Goal: Task Accomplishment & Management: Use online tool/utility

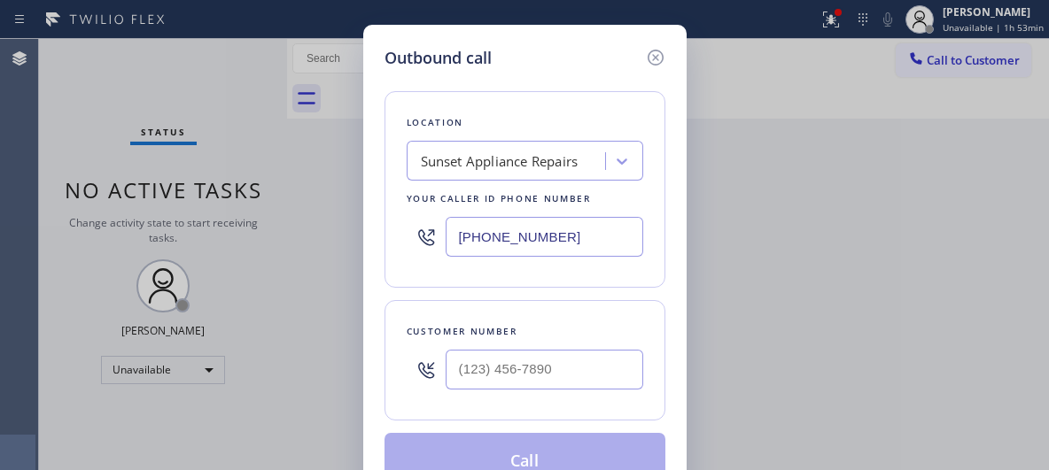
drag, startPoint x: 579, startPoint y: 247, endPoint x: 423, endPoint y: 235, distance: 157.3
click at [423, 235] on div "(310) 550-7462" at bounding box center [525, 237] width 237 height 58
click at [423, 235] on icon at bounding box center [426, 237] width 21 height 21
drag, startPoint x: 567, startPoint y: 255, endPoint x: 392, endPoint y: 230, distance: 176.3
click at [397, 232] on div "Location Sunset Appliance Repairs Your caller id phone number (310) 550-7462" at bounding box center [525, 189] width 281 height 197
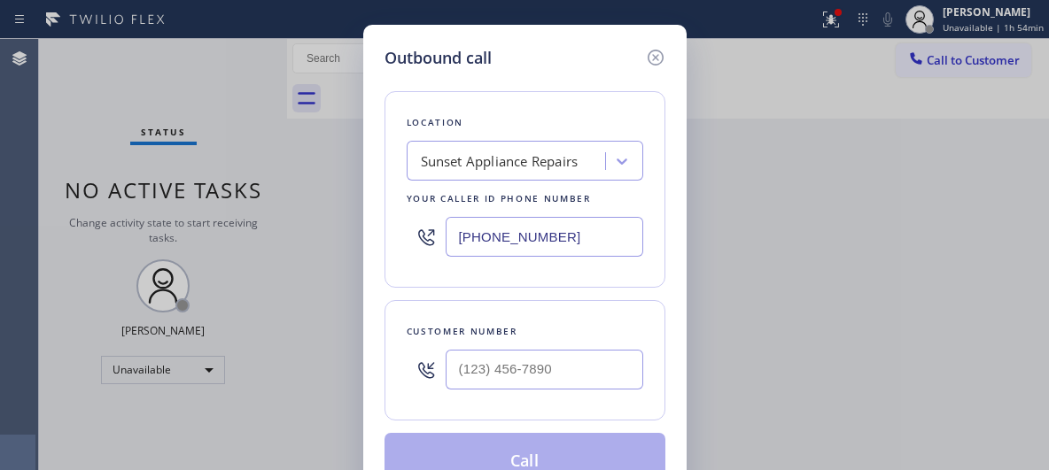
paste input "425) 215-0665"
type input "(425) 215-0665"
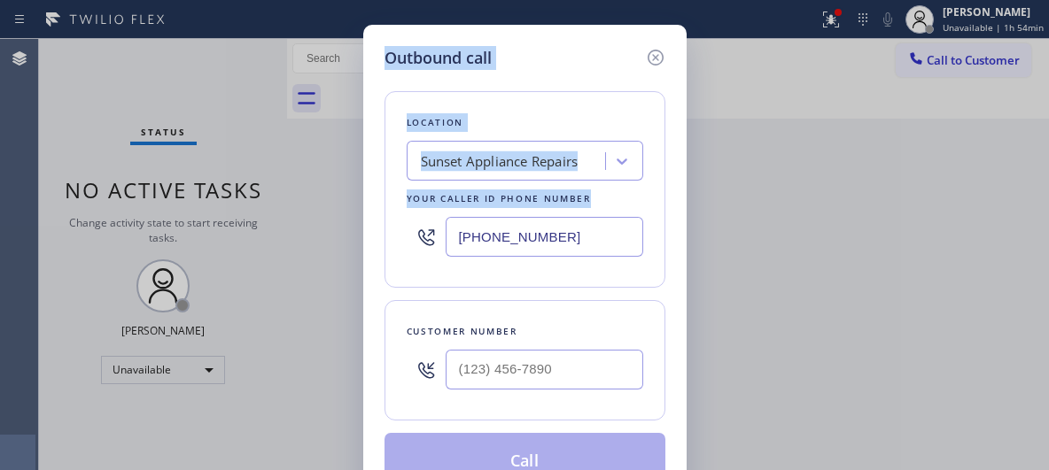
drag, startPoint x: 362, startPoint y: 149, endPoint x: 417, endPoint y: -9, distance: 167.0
click at [417, 0] on html "Status report Issue detected This issue could affect your workflow. Please cont…" at bounding box center [524, 235] width 1049 height 470
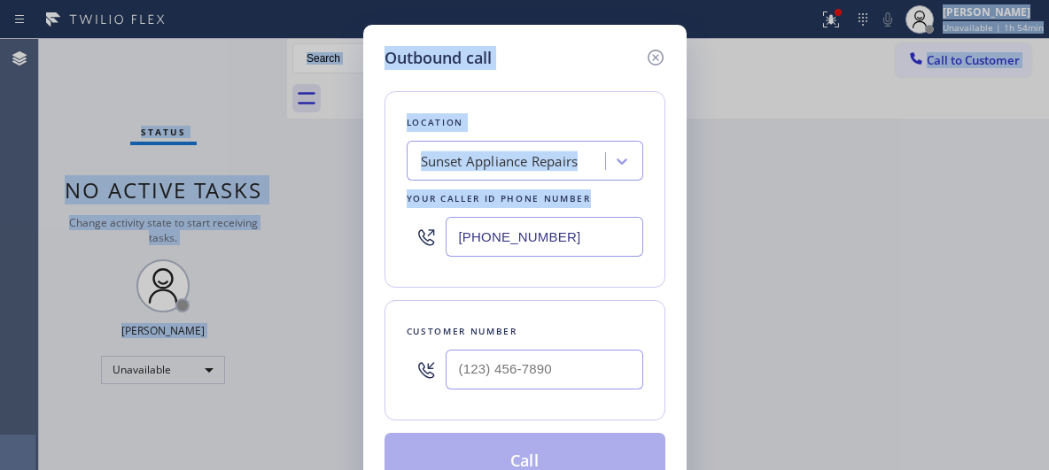
click at [335, 125] on div "Outbound call Location Sunset Appliance Repairs Your caller id phone number (42…" at bounding box center [524, 235] width 1049 height 470
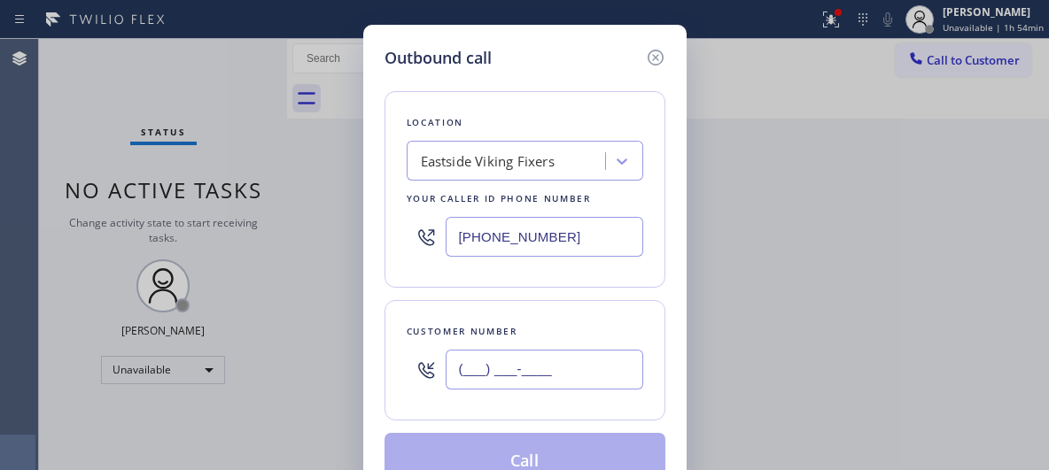
click at [555, 369] on input "(___) ___-____" at bounding box center [545, 370] width 198 height 40
paste input "425) 628-8762"
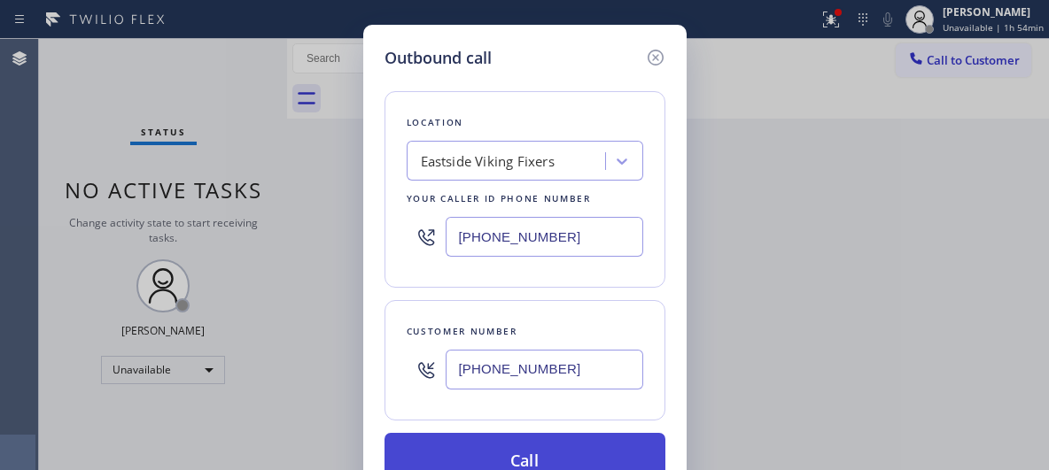
type input "(425) 628-8762"
click at [548, 453] on button "Call" at bounding box center [525, 461] width 281 height 57
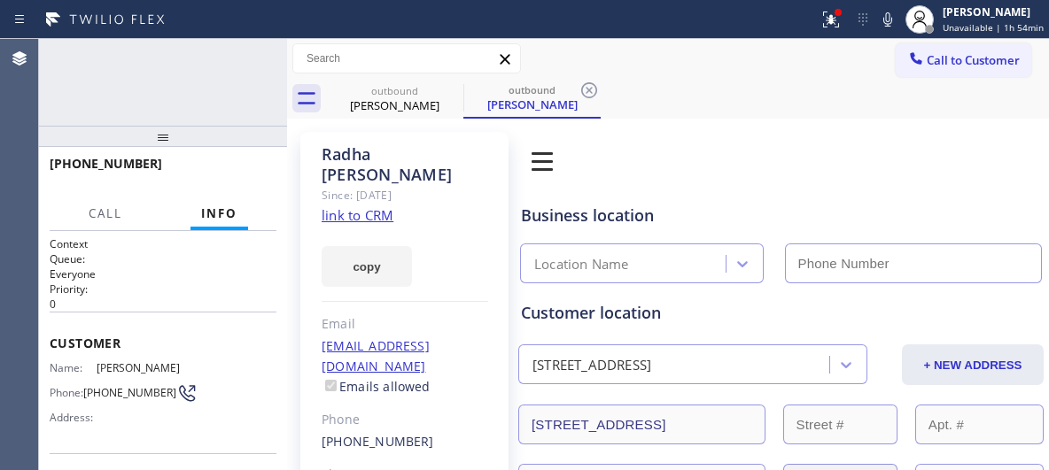
type input "(425) 215-0665"
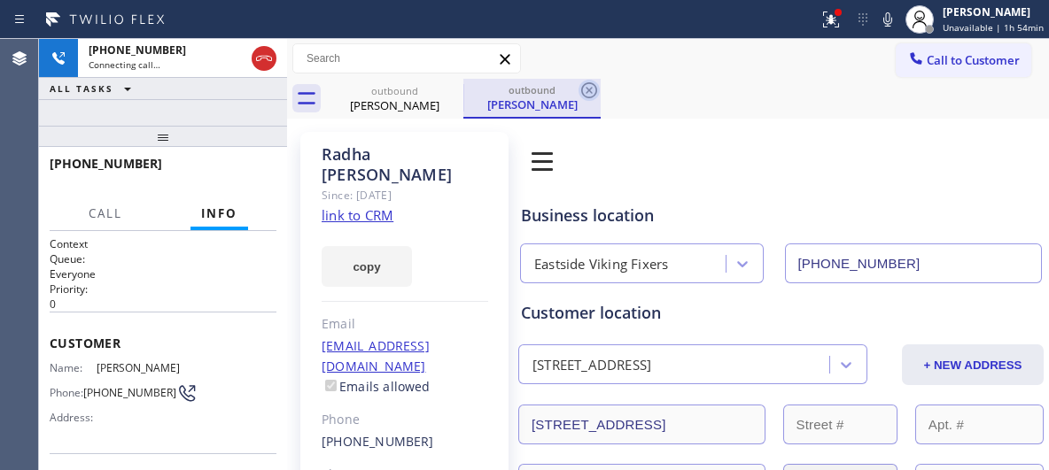
click at [587, 92] on icon at bounding box center [589, 90] width 16 height 16
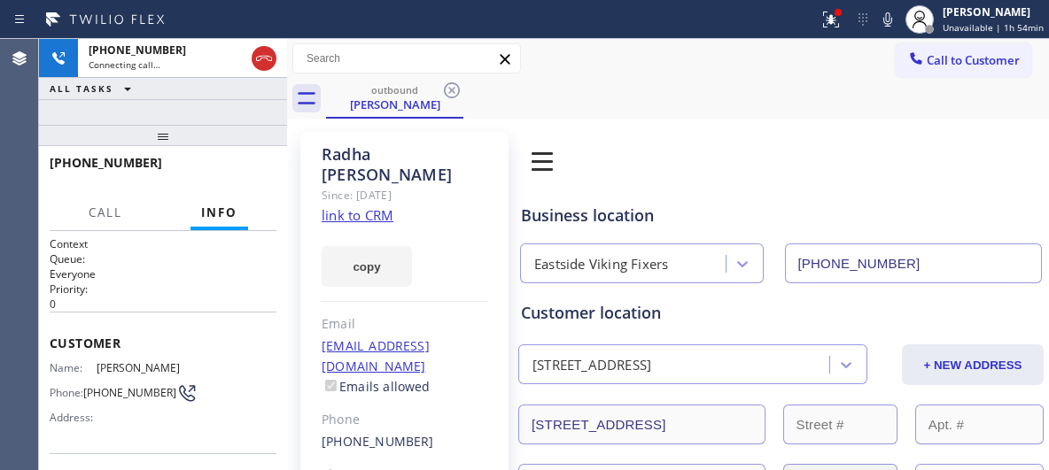
drag, startPoint x: 157, startPoint y: 144, endPoint x: 173, endPoint y: 118, distance: 30.2
click at [173, 118] on div "+14256288762 Connecting call… ALL TASKS ALL TASKS ACTIVE TASKS TASKS IN WRAP UP…" at bounding box center [163, 254] width 248 height 431
click at [228, 162] on button "HANG UP" at bounding box center [235, 171] width 82 height 25
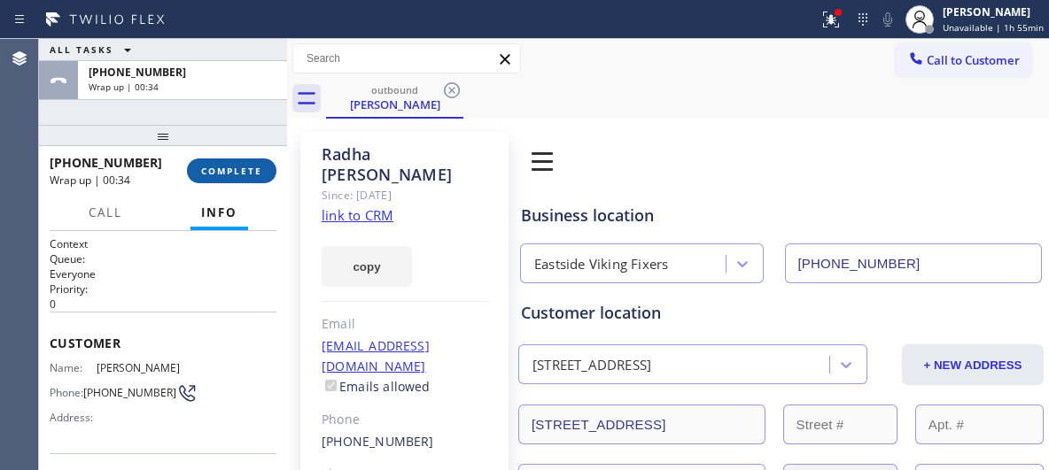
click at [231, 169] on span "COMPLETE" at bounding box center [231, 171] width 61 height 12
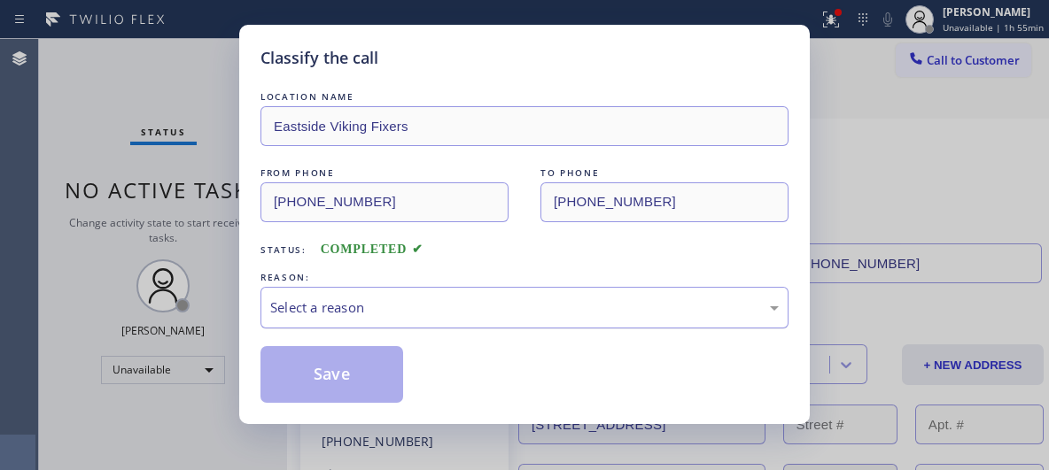
click at [563, 313] on div "Select a reason" at bounding box center [524, 308] width 509 height 20
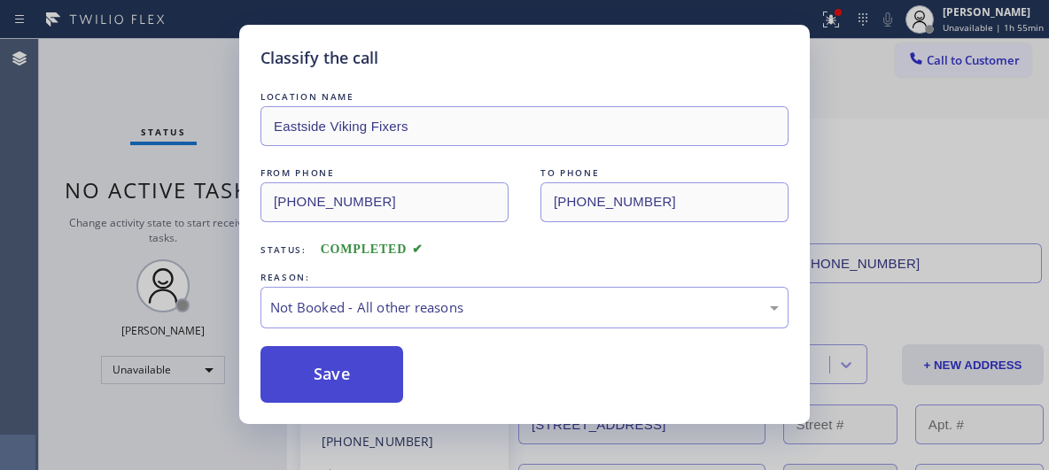
click at [387, 376] on button "Save" at bounding box center [331, 374] width 143 height 57
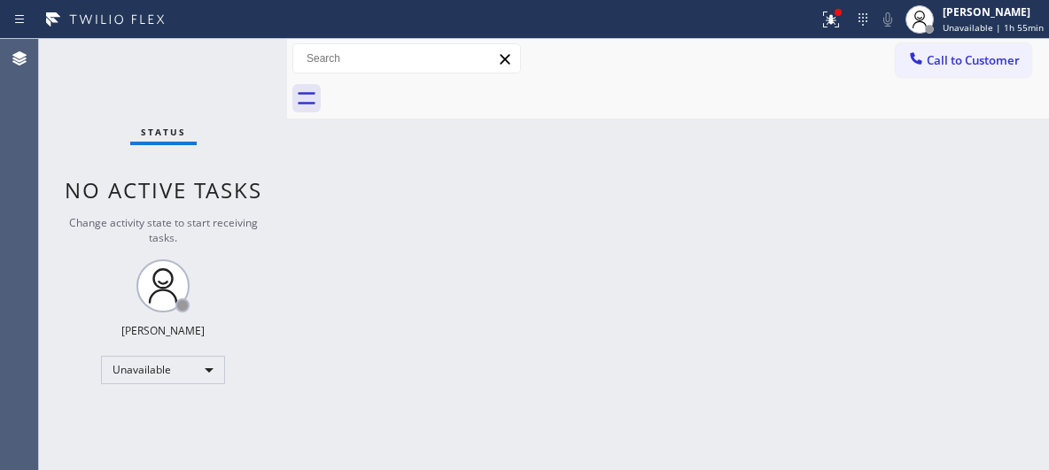
click at [978, 64] on span "Call to Customer" at bounding box center [973, 60] width 93 height 16
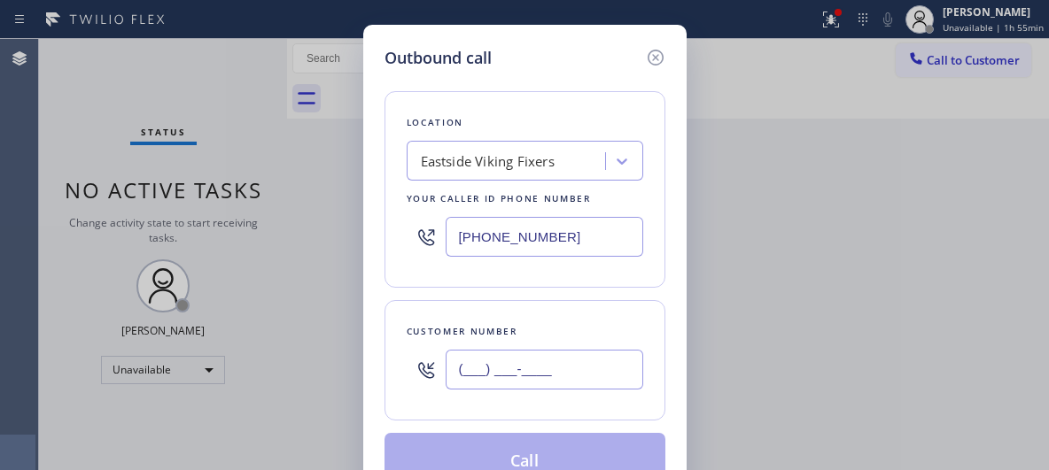
drag, startPoint x: 576, startPoint y: 363, endPoint x: 426, endPoint y: 357, distance: 149.9
click at [430, 369] on div "(___) ___-____" at bounding box center [525, 370] width 237 height 58
paste input "425) 628-8762"
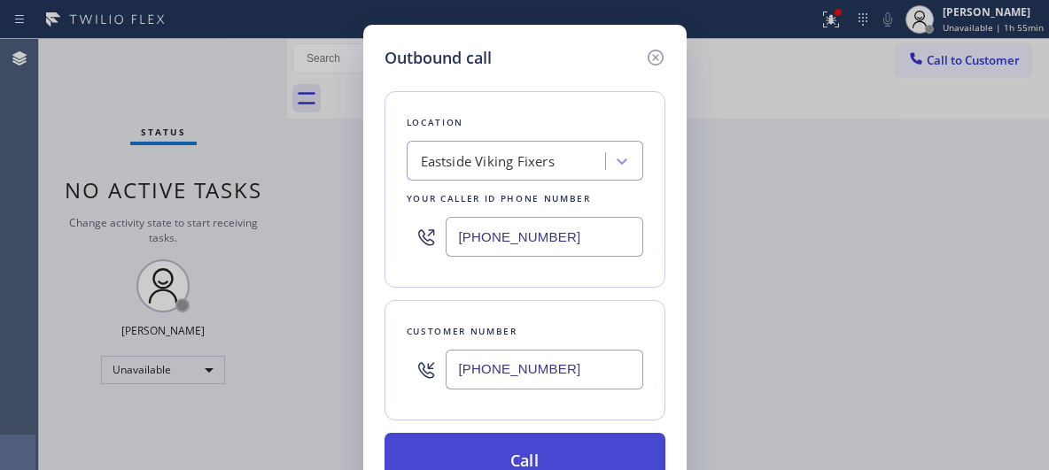
type input "(425) 628-8762"
click at [603, 452] on button "Call" at bounding box center [525, 461] width 281 height 57
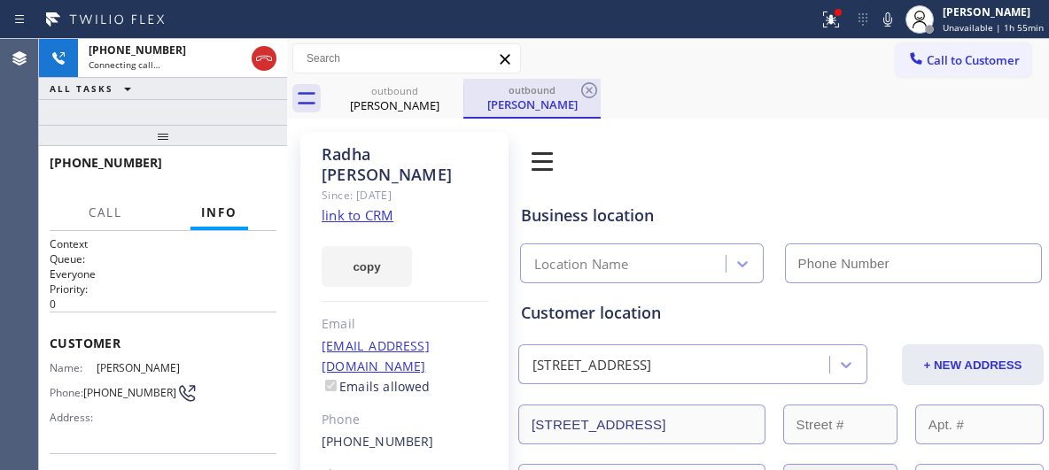
click at [559, 96] on div "outbound" at bounding box center [532, 89] width 134 height 13
click at [586, 89] on icon at bounding box center [589, 90] width 21 height 21
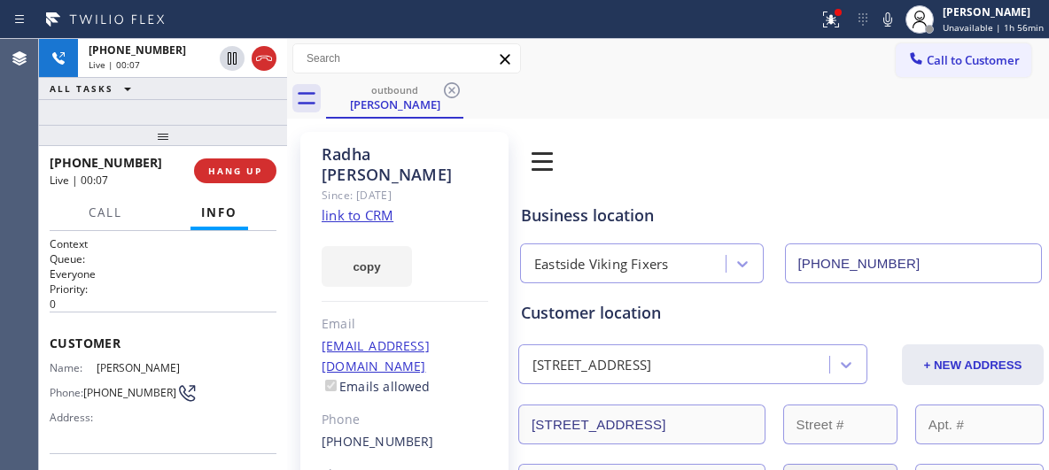
drag, startPoint x: 709, startPoint y: 76, endPoint x: 509, endPoint y: 27, distance: 205.2
click at [709, 76] on div "Call to Customer Outbound call Location Eastside Viking Fixers Your caller id p…" at bounding box center [668, 59] width 762 height 40
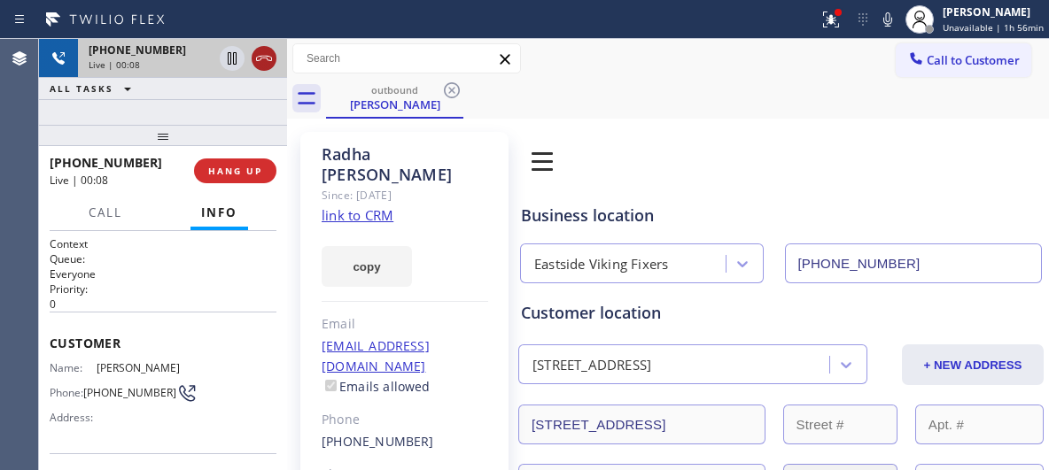
click at [262, 56] on icon at bounding box center [264, 58] width 16 height 5
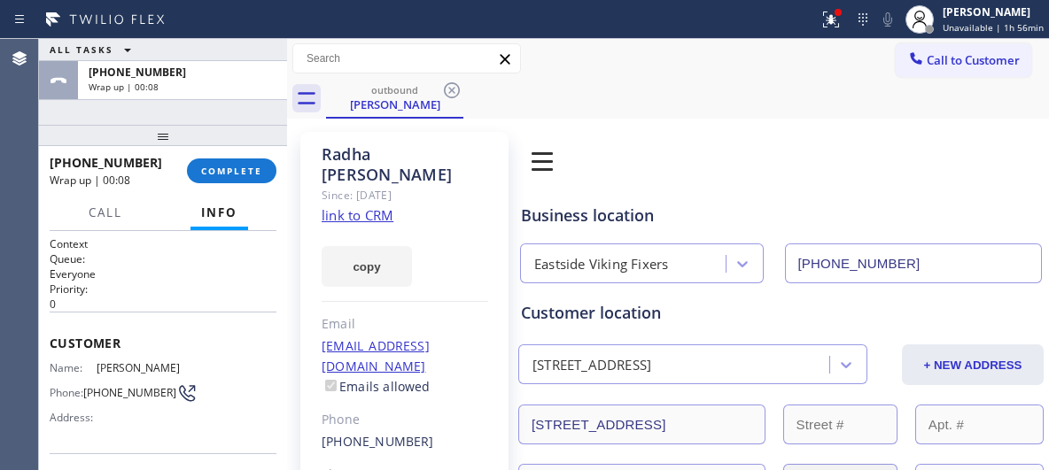
drag, startPoint x: 690, startPoint y: 155, endPoint x: 648, endPoint y: 166, distance: 43.8
click at [687, 157] on div "Book Appointment Addresses Leads Membership" at bounding box center [701, 161] width 369 height 50
click at [232, 161] on button "COMPLETE" at bounding box center [231, 171] width 89 height 25
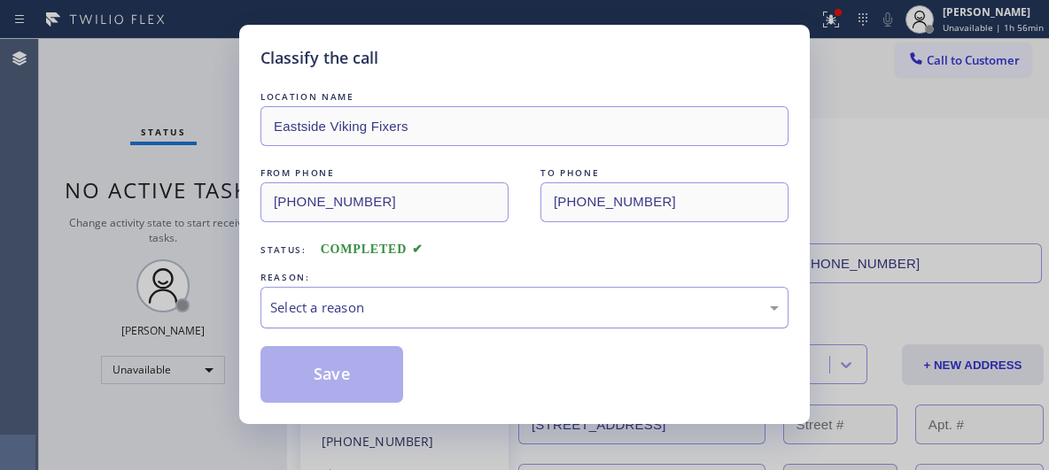
click at [496, 318] on div "Select a reason" at bounding box center [524, 308] width 528 height 42
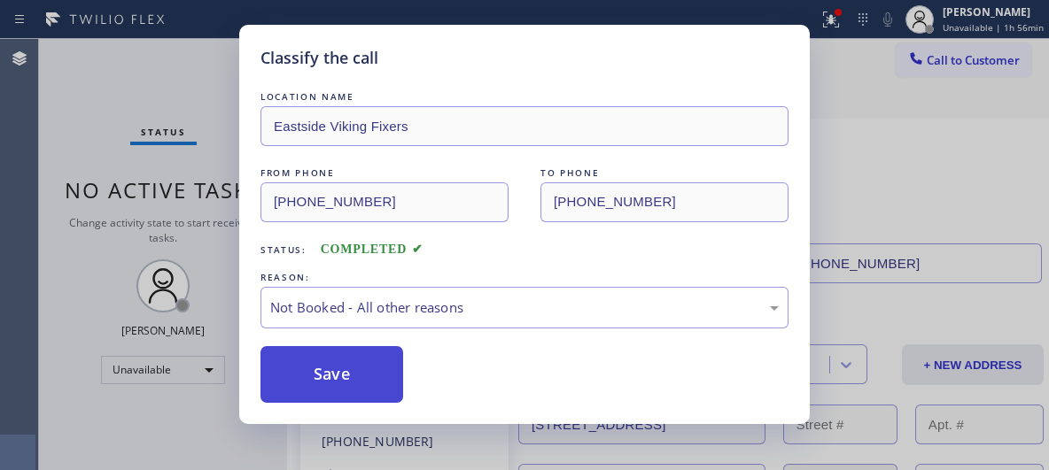
click at [368, 376] on button "Save" at bounding box center [331, 374] width 143 height 57
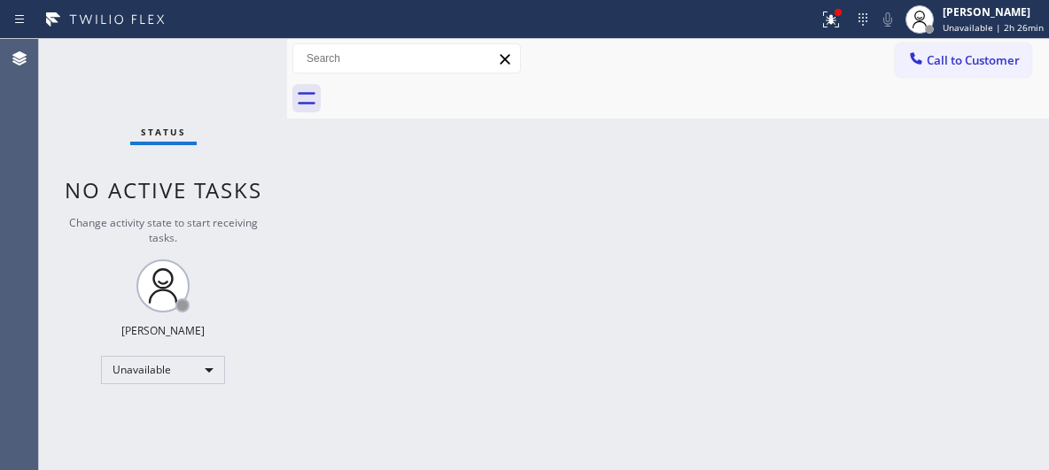
drag, startPoint x: 924, startPoint y: 66, endPoint x: 763, endPoint y: 98, distance: 164.5
click at [912, 66] on div at bounding box center [915, 60] width 21 height 21
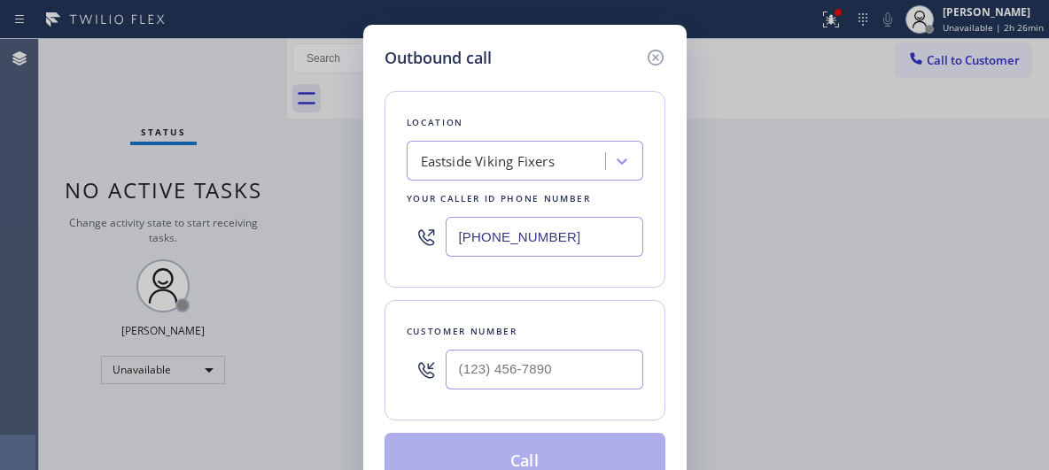
drag, startPoint x: 549, startPoint y: 242, endPoint x: 393, endPoint y: 223, distance: 157.0
click at [416, 235] on div "(425) 215-0665" at bounding box center [525, 237] width 237 height 58
paste input "949) 202-5983"
type input "(949) 202-5983"
drag, startPoint x: 451, startPoint y: 358, endPoint x: 411, endPoint y: 367, distance: 40.8
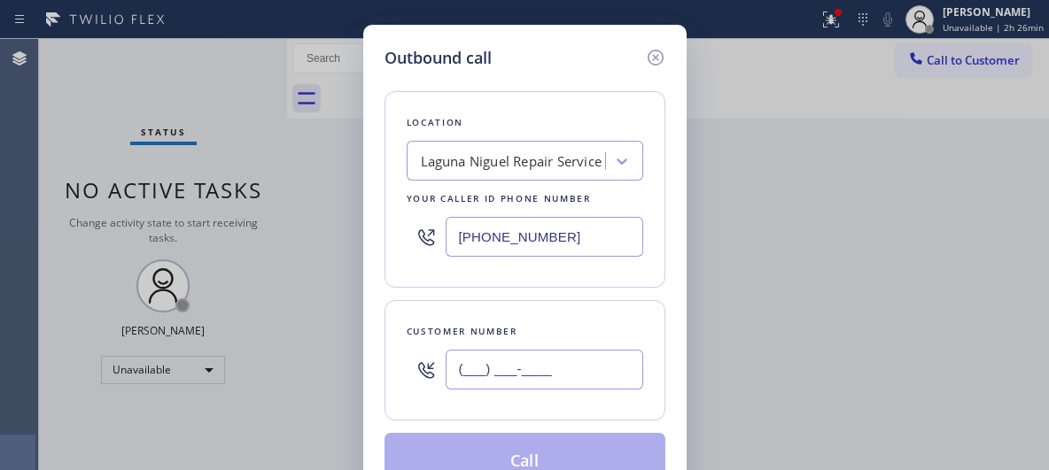
click at [411, 367] on div "(___) ___-____" at bounding box center [525, 370] width 237 height 58
paste input "201) 919-0771"
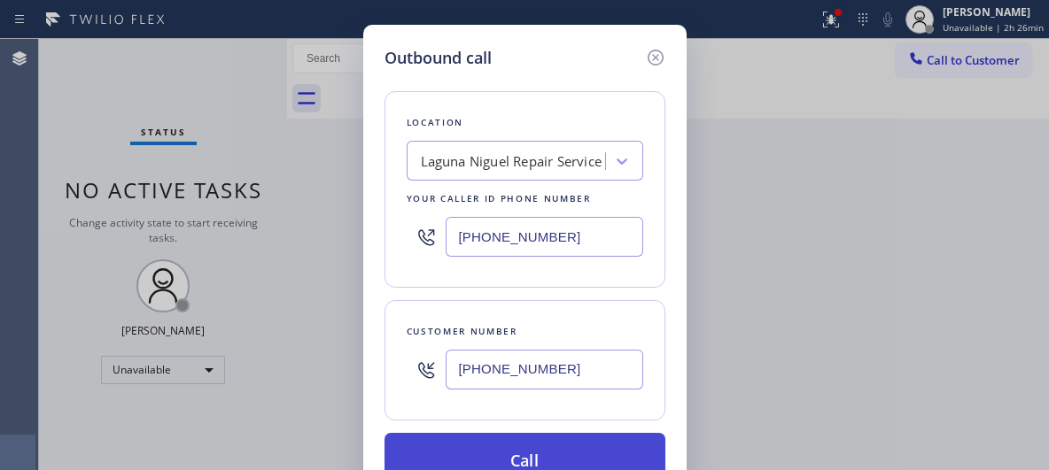
type input "(201) 919-0771"
drag, startPoint x: 532, startPoint y: 450, endPoint x: 496, endPoint y: 470, distance: 41.2
click at [533, 449] on button "Call" at bounding box center [525, 461] width 281 height 57
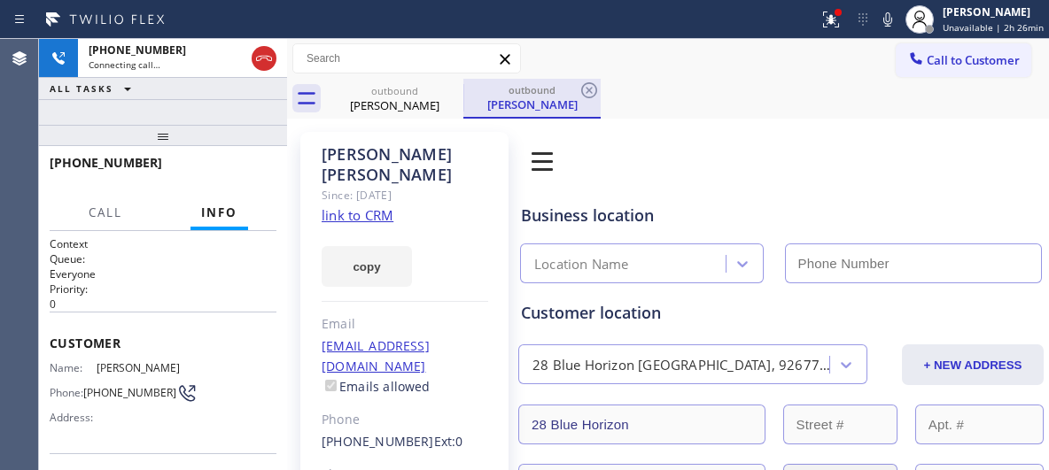
click at [551, 92] on div "outbound" at bounding box center [532, 89] width 134 height 13
type input "(949) 202-5983"
click at [595, 88] on icon at bounding box center [589, 90] width 16 height 16
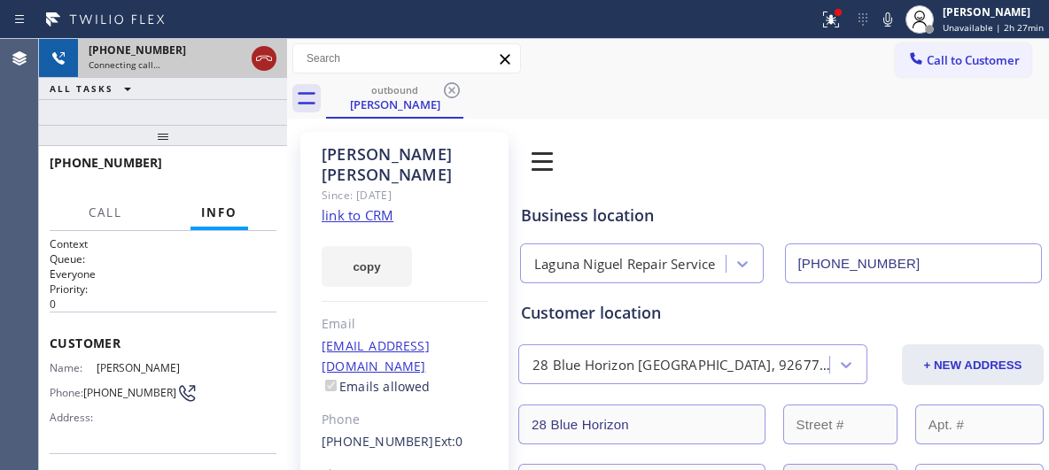
click at [262, 56] on icon at bounding box center [264, 58] width 16 height 5
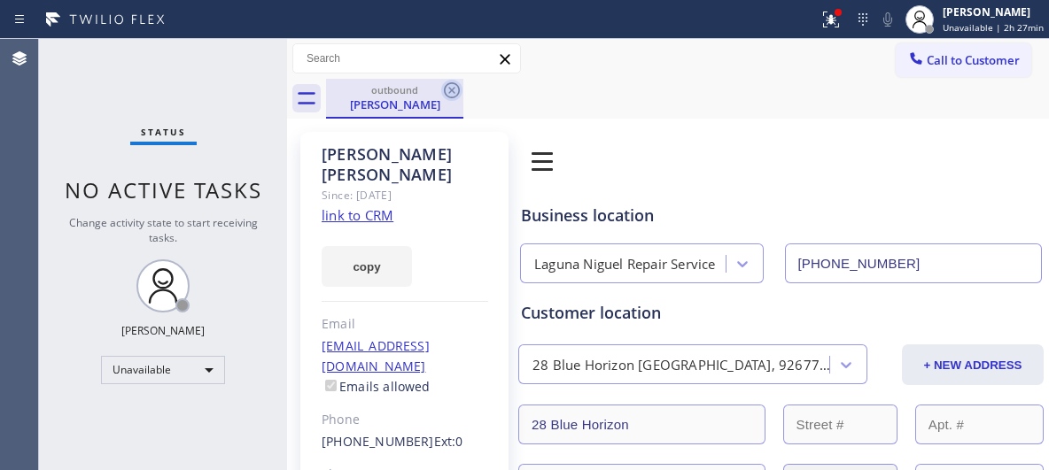
click at [451, 87] on icon at bounding box center [451, 90] width 21 height 21
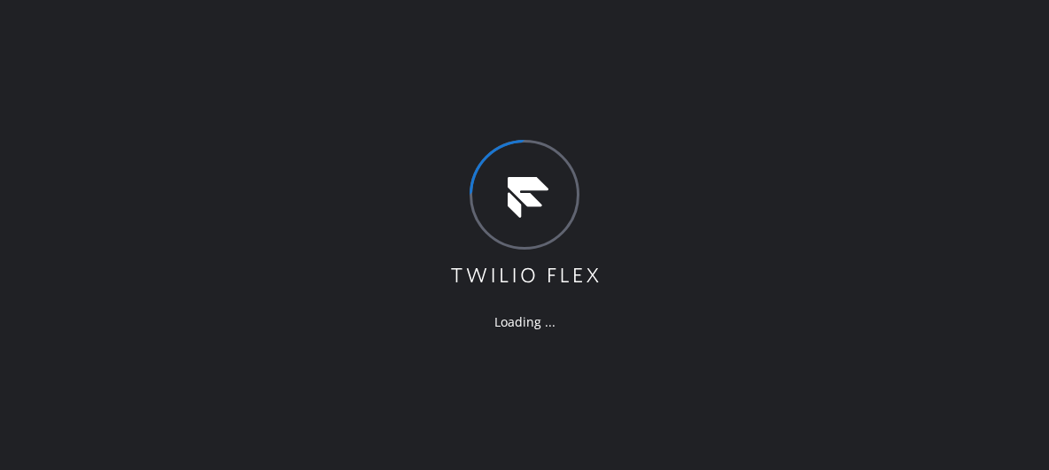
click at [301, 120] on div "Loading ..." at bounding box center [524, 235] width 1049 height 470
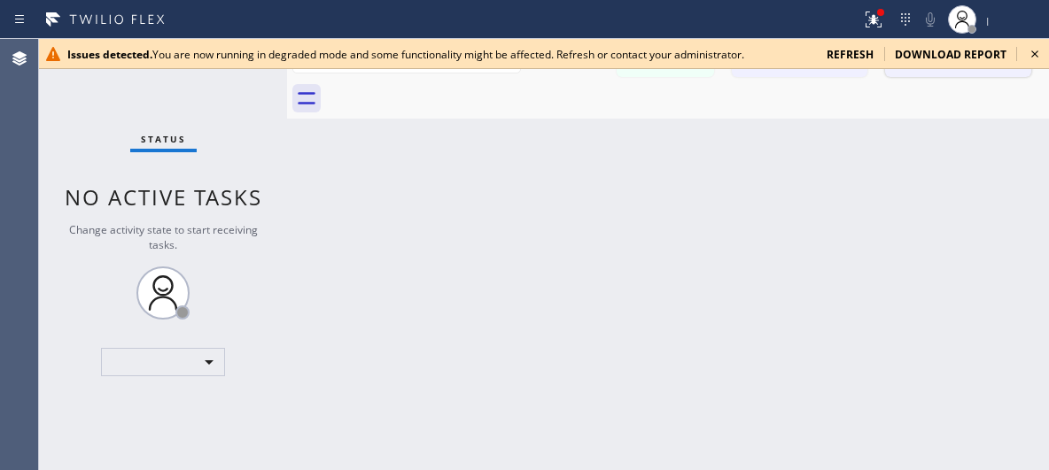
drag, startPoint x: 1036, startPoint y: 57, endPoint x: 1027, endPoint y: 59, distance: 9.3
click at [1034, 58] on icon at bounding box center [1034, 53] width 21 height 21
click at [1037, 54] on icon at bounding box center [1034, 53] width 21 height 21
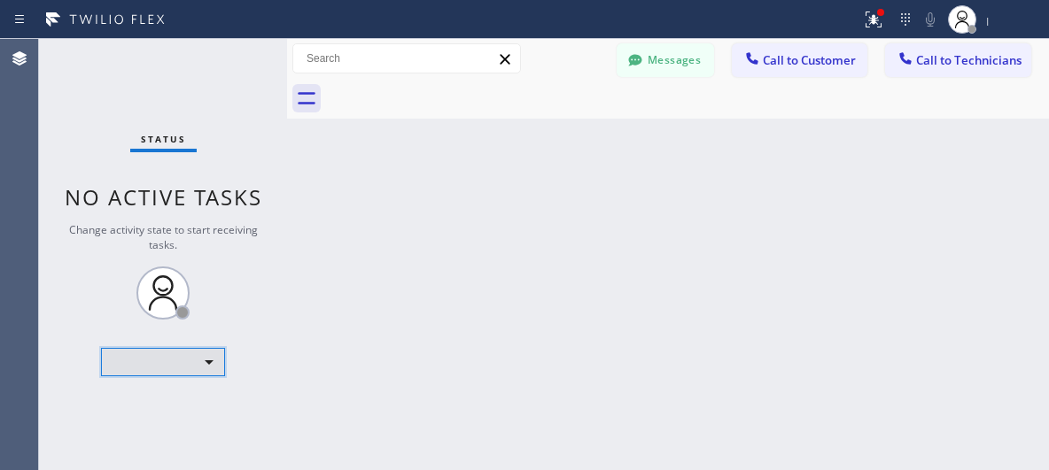
click at [208, 362] on div "​" at bounding box center [163, 362] width 124 height 28
click at [401, 211] on div at bounding box center [524, 235] width 1049 height 470
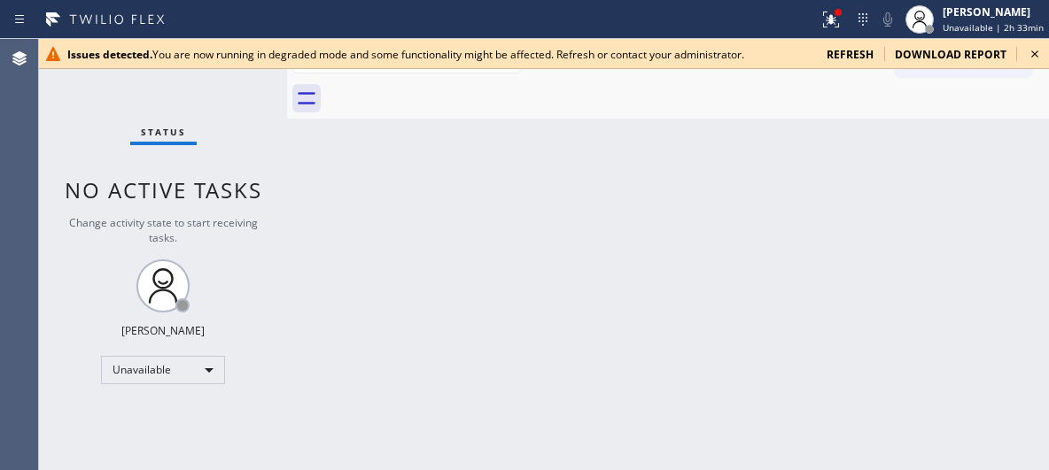
click at [883, 257] on div "Back to Dashboard Change Sender ID Customers Technicians Select a contact Outbo…" at bounding box center [668, 254] width 762 height 431
drag, startPoint x: 1036, startPoint y: 50, endPoint x: 874, endPoint y: 101, distance: 170.1
click at [1031, 51] on icon at bounding box center [1034, 53] width 21 height 21
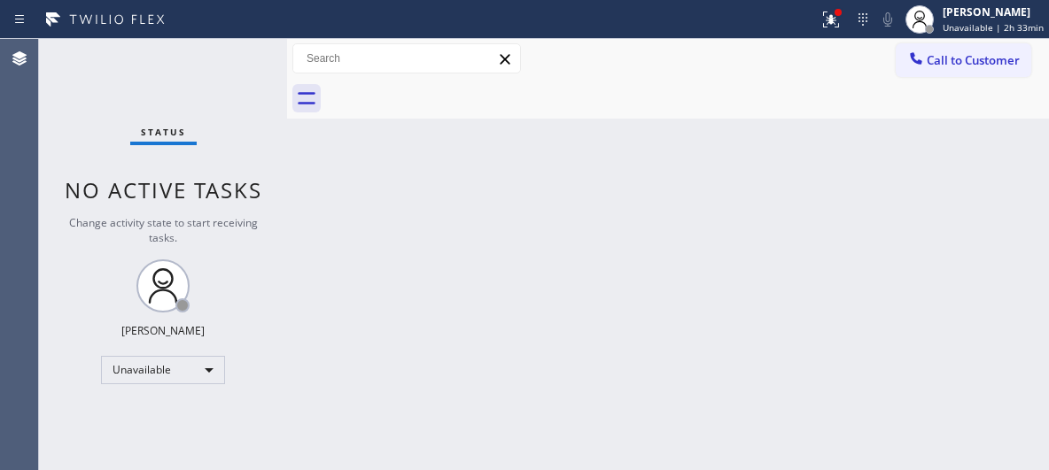
click at [416, 318] on div "Back to Dashboard Change Sender ID Customers Technicians Select a contact Outbo…" at bounding box center [668, 254] width 762 height 431
drag, startPoint x: 757, startPoint y: 276, endPoint x: 711, endPoint y: 260, distance: 47.9
click at [746, 275] on div "Back to Dashboard Change Sender ID Customers Technicians Select a contact Outbo…" at bounding box center [668, 254] width 762 height 431
drag, startPoint x: 953, startPoint y: 74, endPoint x: 584, endPoint y: 147, distance: 376.5
click at [941, 78] on div "Call to Customer Outbound call Location Search location Your caller id phone nu…" at bounding box center [668, 59] width 762 height 40
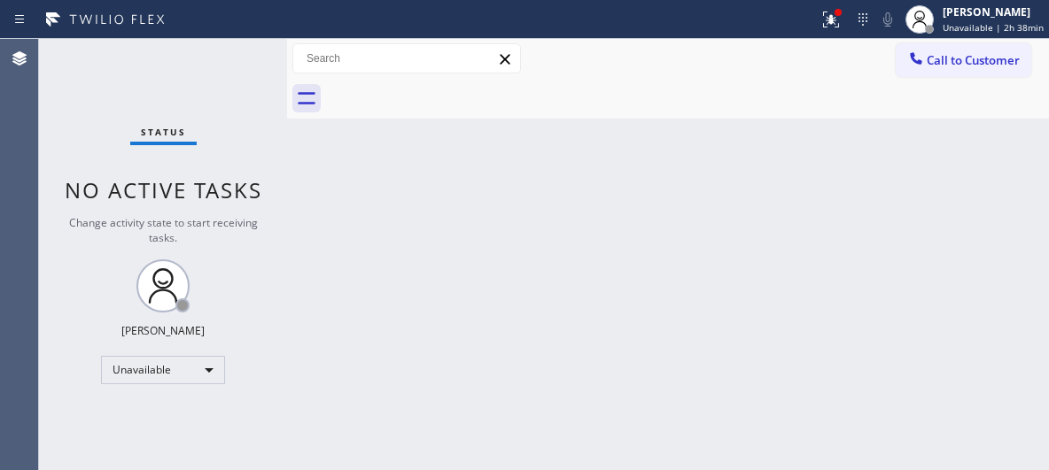
drag, startPoint x: 948, startPoint y: 57, endPoint x: 805, endPoint y: 92, distance: 147.0
click at [943, 58] on span "Call to Customer" at bounding box center [973, 60] width 93 height 16
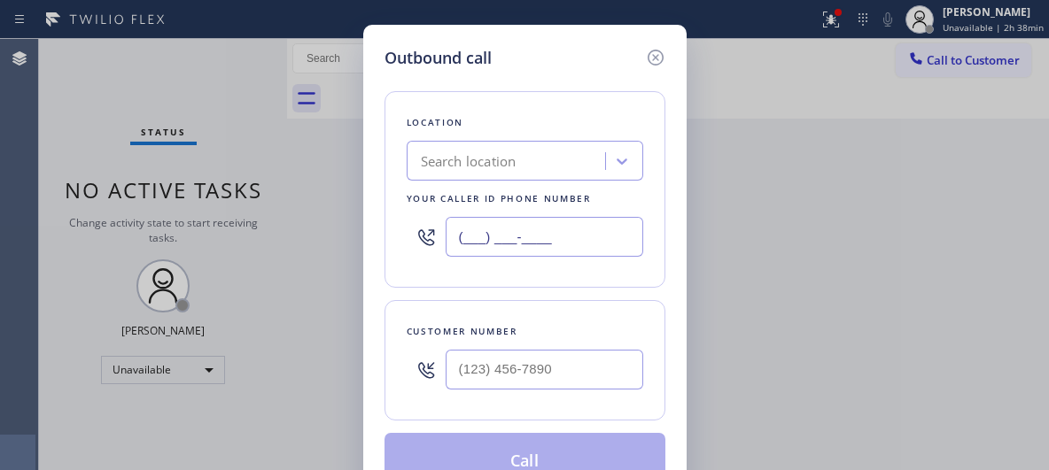
drag, startPoint x: 489, startPoint y: 239, endPoint x: 369, endPoint y: 208, distance: 124.4
click at [369, 211] on div "Outbound call Location Search location Your caller id phone number (___) ___-__…" at bounding box center [524, 268] width 323 height 486
paste input "949) 536-9445"
type input "(949) 536-9445"
drag, startPoint x: 539, startPoint y: 368, endPoint x: 419, endPoint y: 373, distance: 119.7
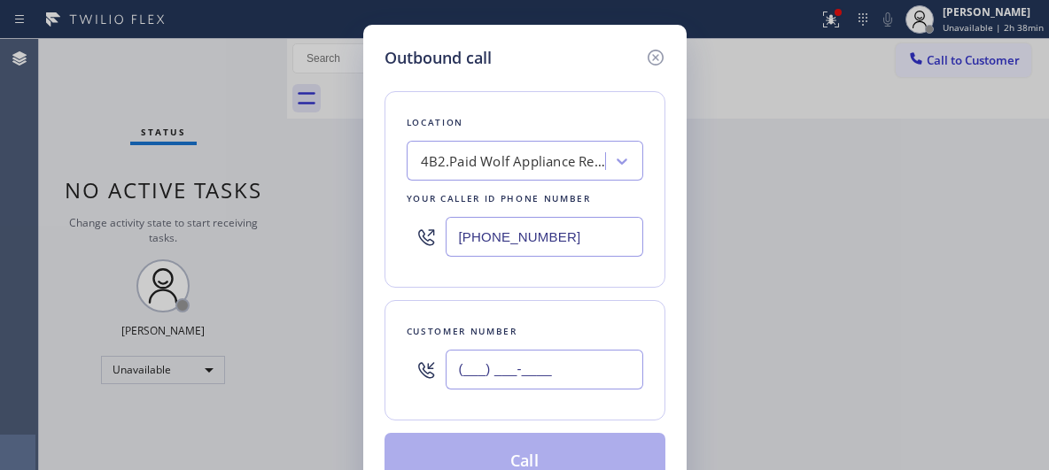
click at [419, 373] on div "(___) ___-____" at bounding box center [525, 370] width 237 height 58
paste input "626) 652-5744"
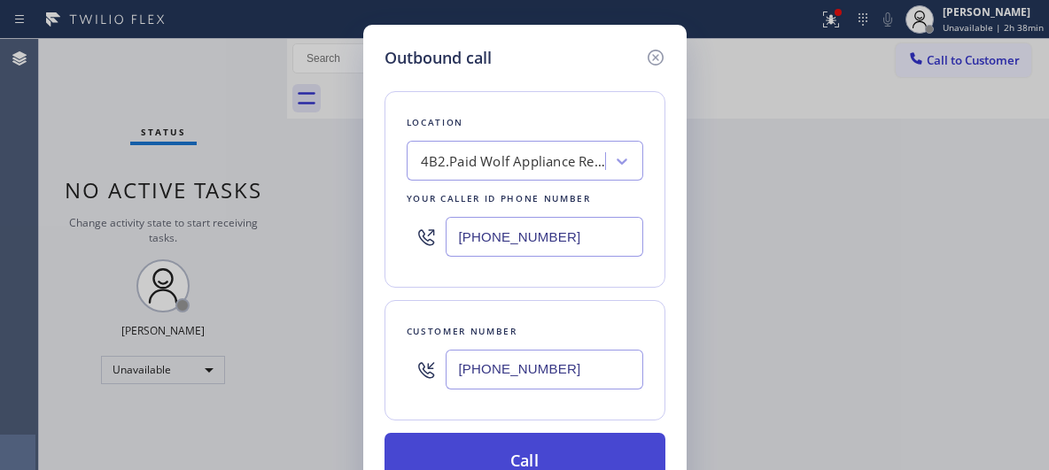
type input "(626) 652-5744"
click at [524, 448] on button "Call" at bounding box center [525, 461] width 281 height 57
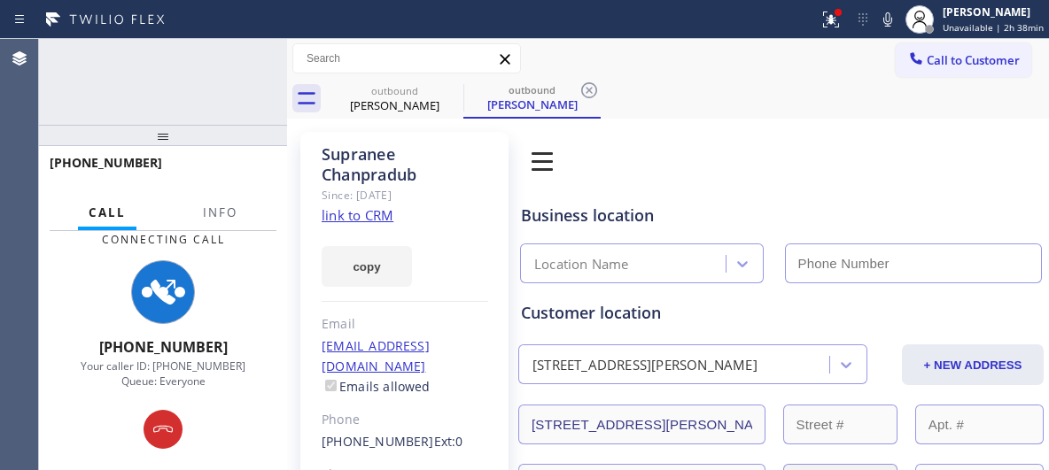
type input "(949) 536-9445"
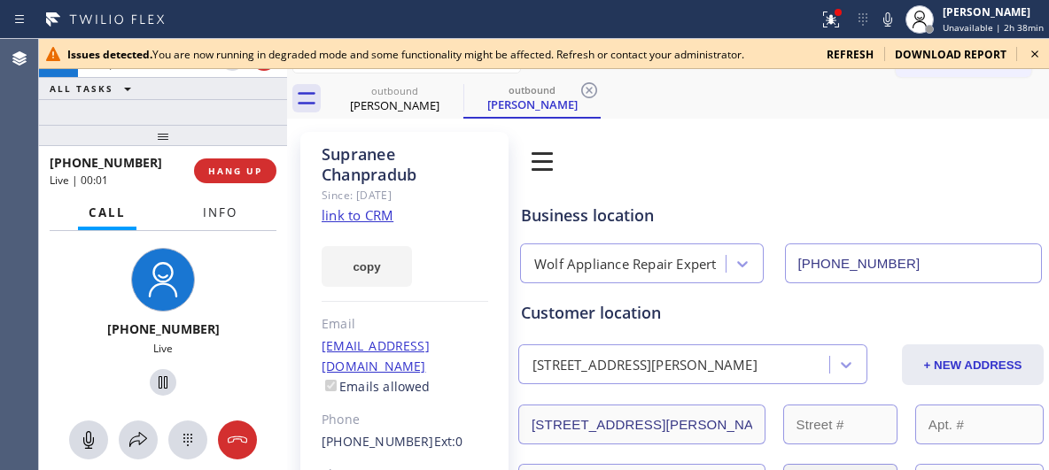
click at [224, 214] on span "Info" at bounding box center [220, 213] width 35 height 16
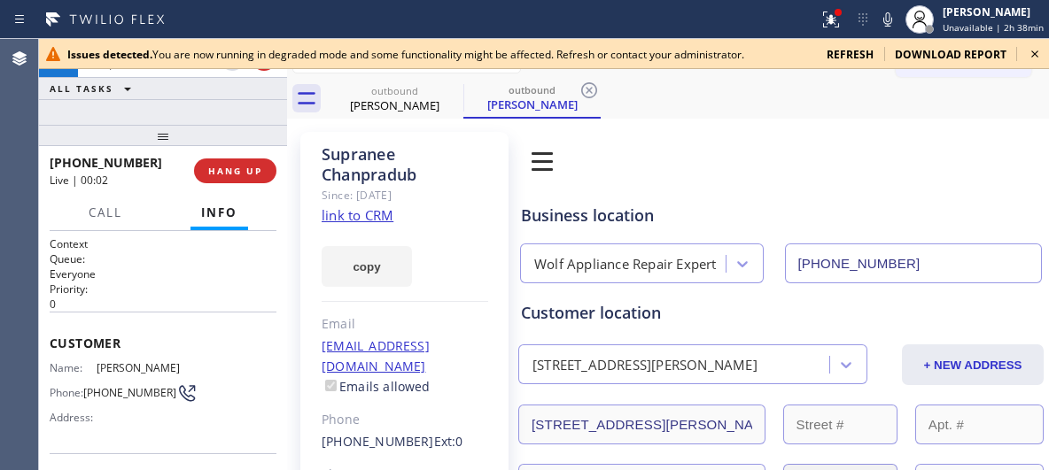
scroll to position [354, 0]
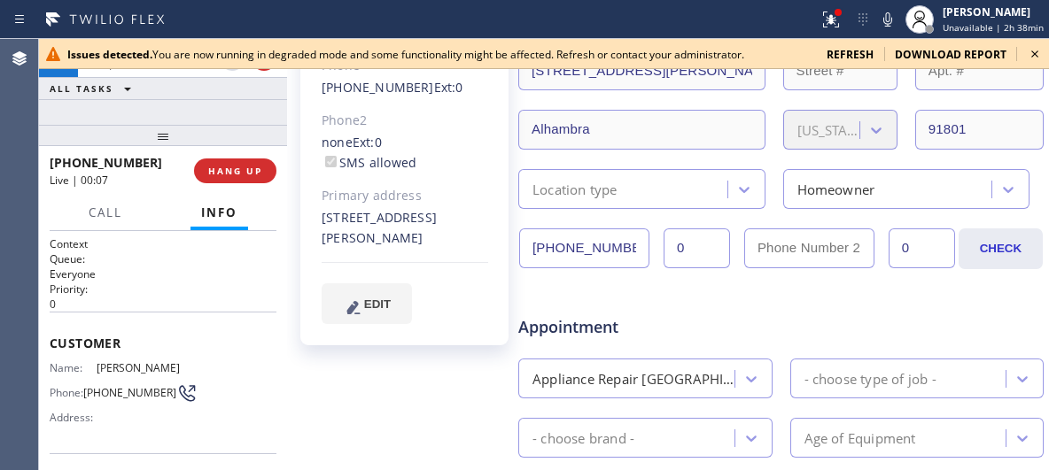
click at [1036, 57] on icon at bounding box center [1034, 53] width 21 height 21
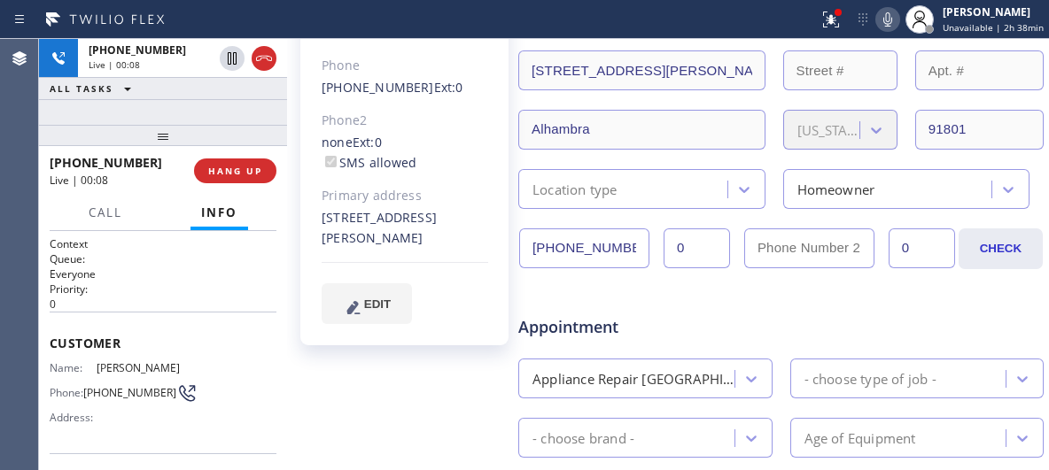
click at [889, 27] on icon at bounding box center [887, 19] width 21 height 21
click at [890, 23] on icon at bounding box center [887, 19] width 9 height 14
click at [239, 168] on span "HANG UP" at bounding box center [235, 171] width 54 height 12
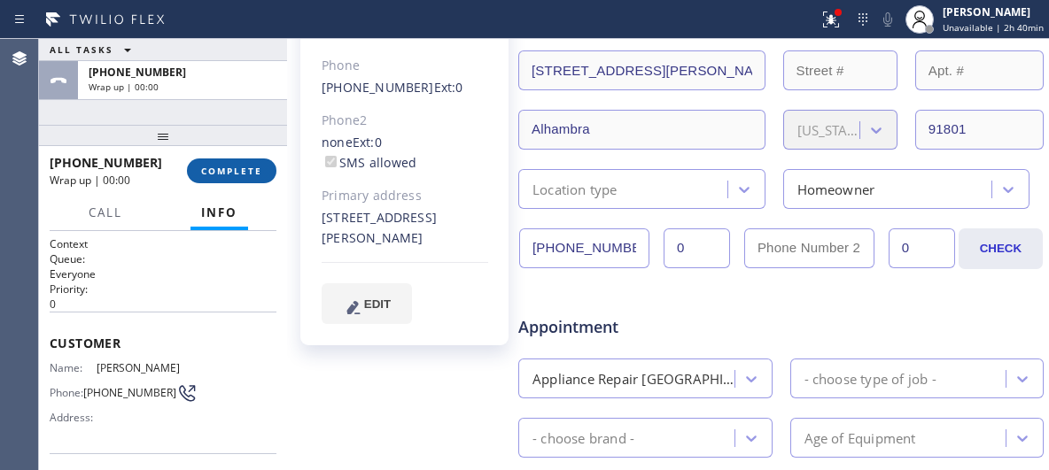
click at [240, 170] on span "COMPLETE" at bounding box center [231, 171] width 61 height 12
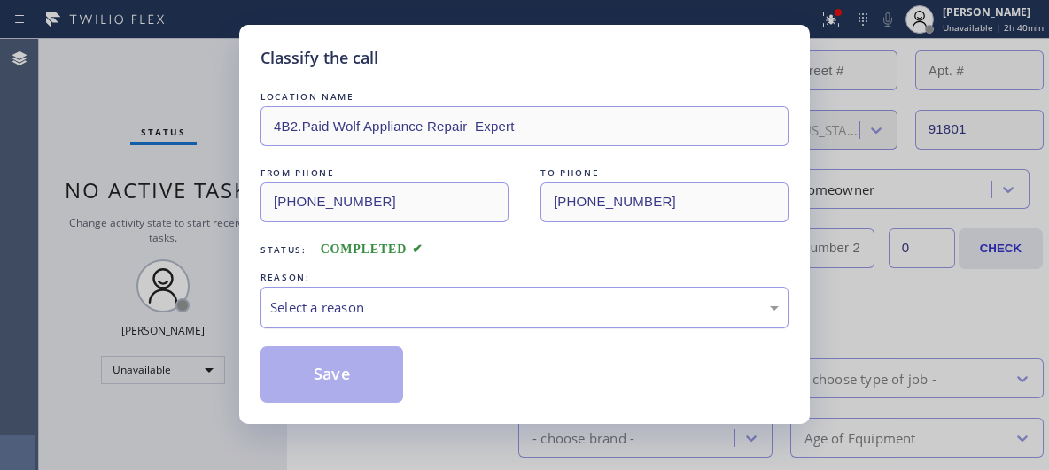
click at [562, 298] on div "Select a reason" at bounding box center [524, 308] width 509 height 20
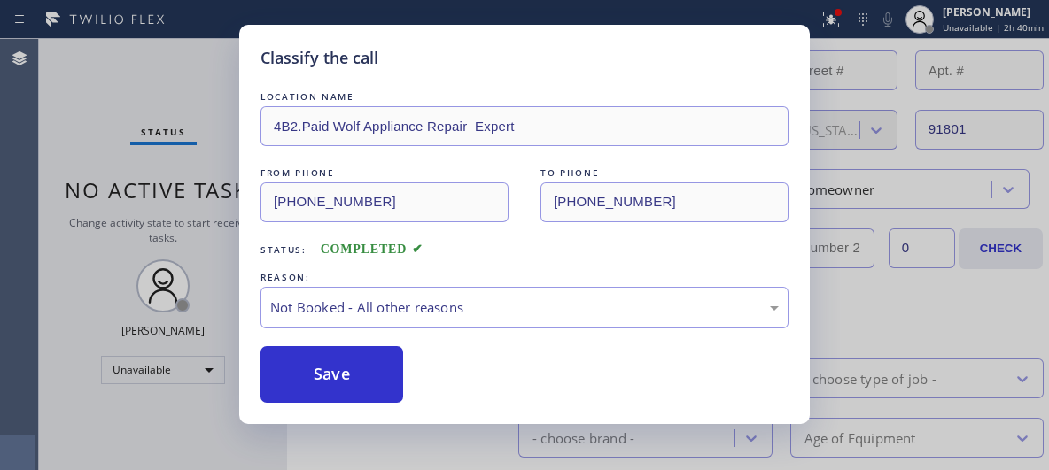
click at [360, 385] on button "Save" at bounding box center [331, 374] width 143 height 57
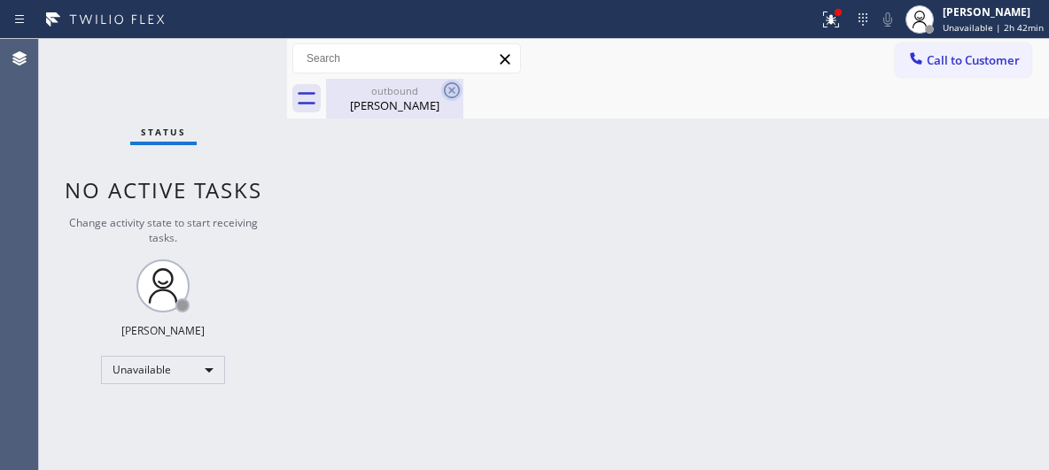
click at [449, 92] on icon at bounding box center [452, 90] width 16 height 16
click at [389, 113] on div "outbound Supranee Chanpradub" at bounding box center [395, 99] width 134 height 40
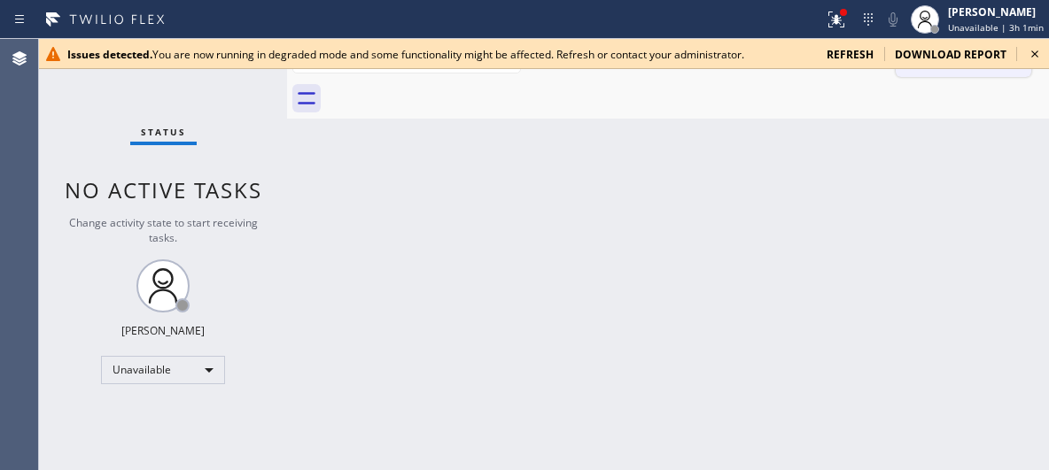
drag, startPoint x: 1031, startPoint y: 53, endPoint x: 990, endPoint y: 54, distance: 41.7
click at [1030, 52] on icon at bounding box center [1034, 53] width 21 height 21
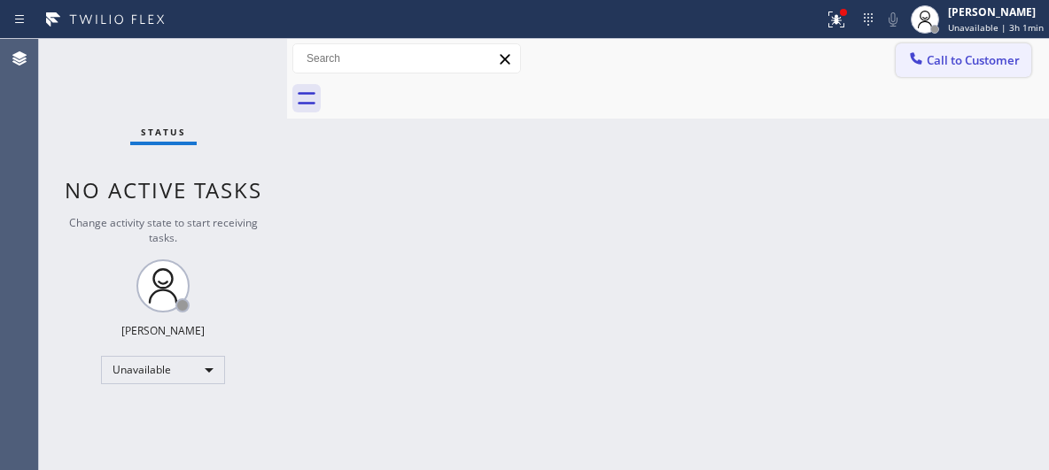
click at [968, 55] on span "Call to Customer" at bounding box center [973, 60] width 93 height 16
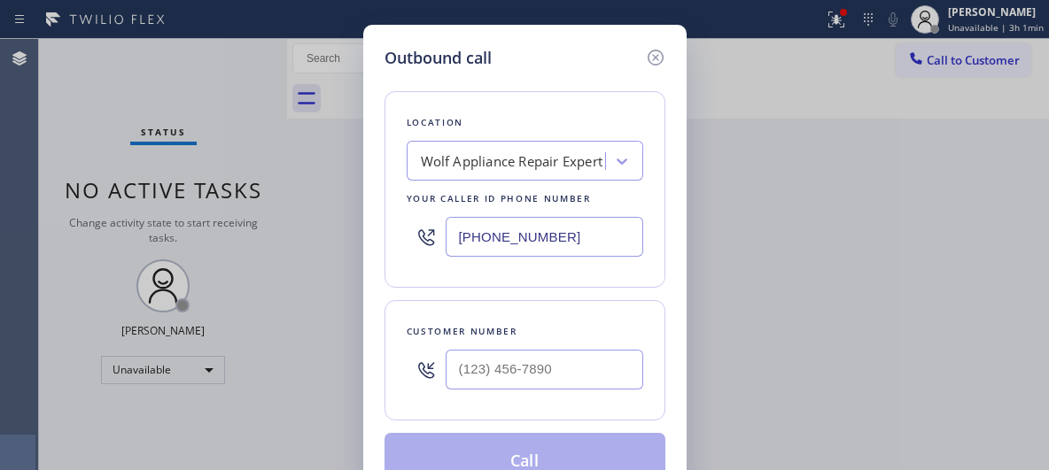
drag, startPoint x: 506, startPoint y: 237, endPoint x: 373, endPoint y: 190, distance: 141.2
click at [382, 220] on div "Outbound call Location Wolf Appliance Repair Expert Your caller id phone number…" at bounding box center [524, 268] width 323 height 486
paste input "407-561"
type input "(949) 407-5615"
drag, startPoint x: 559, startPoint y: 369, endPoint x: 448, endPoint y: 369, distance: 110.8
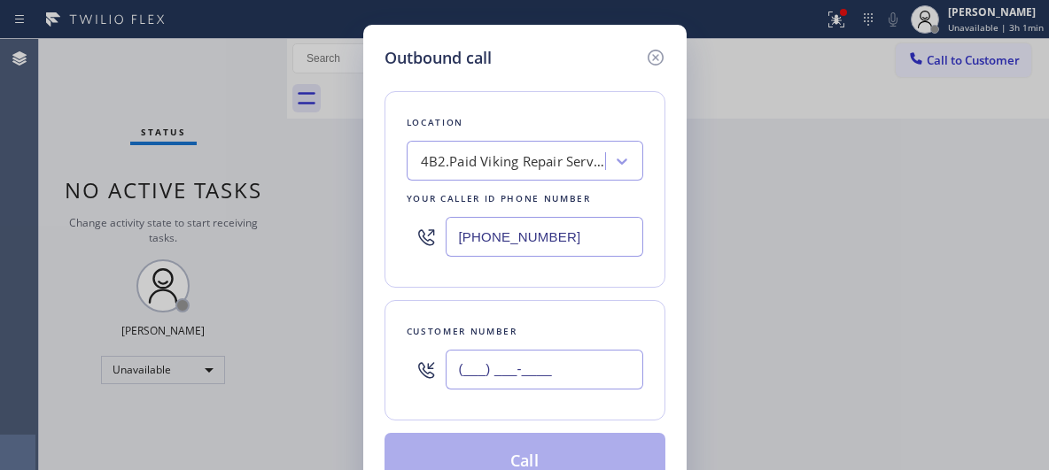
click at [448, 369] on input "(___) ___-____" at bounding box center [545, 370] width 198 height 40
paste input "513) 312-0665"
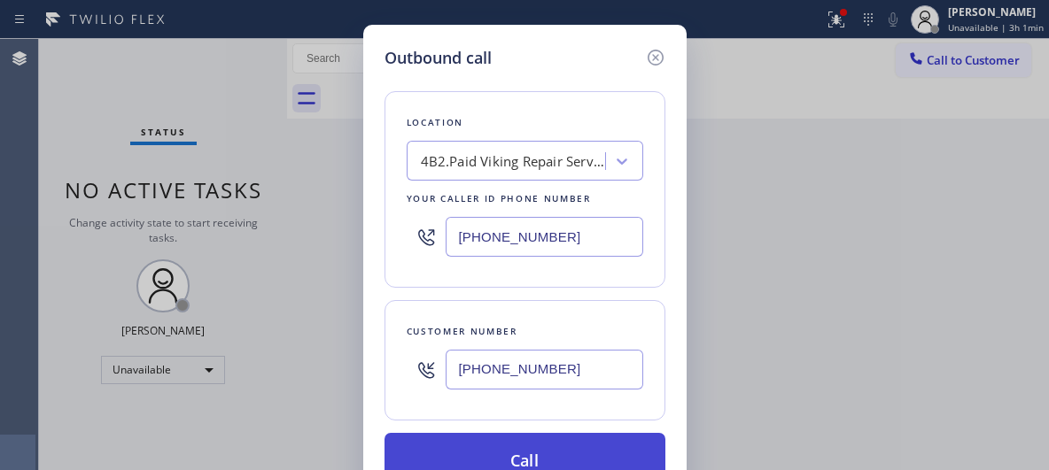
type input "(513) 312-0665"
click at [520, 444] on button "Call" at bounding box center [525, 461] width 281 height 57
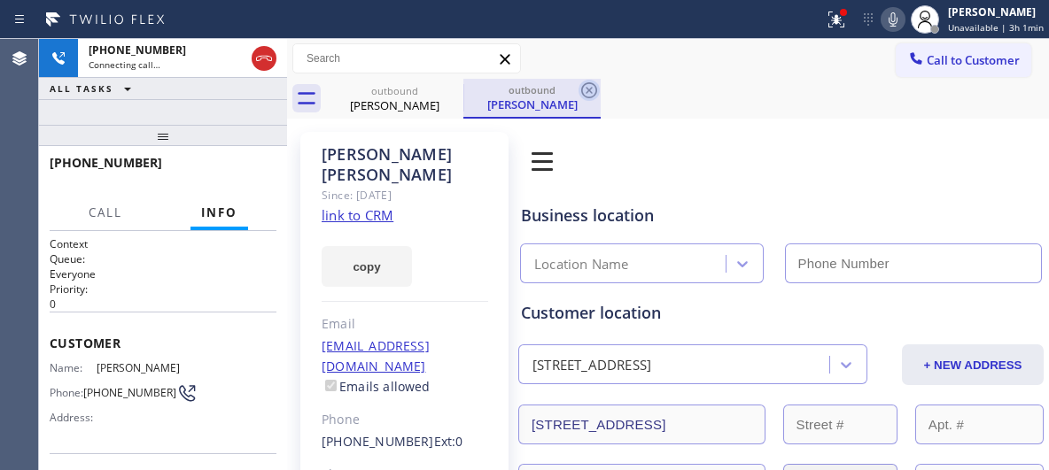
click at [540, 105] on div "Kristi Grooms" at bounding box center [532, 105] width 134 height 16
type input "(949) 407-5615"
click at [596, 90] on icon at bounding box center [589, 90] width 16 height 16
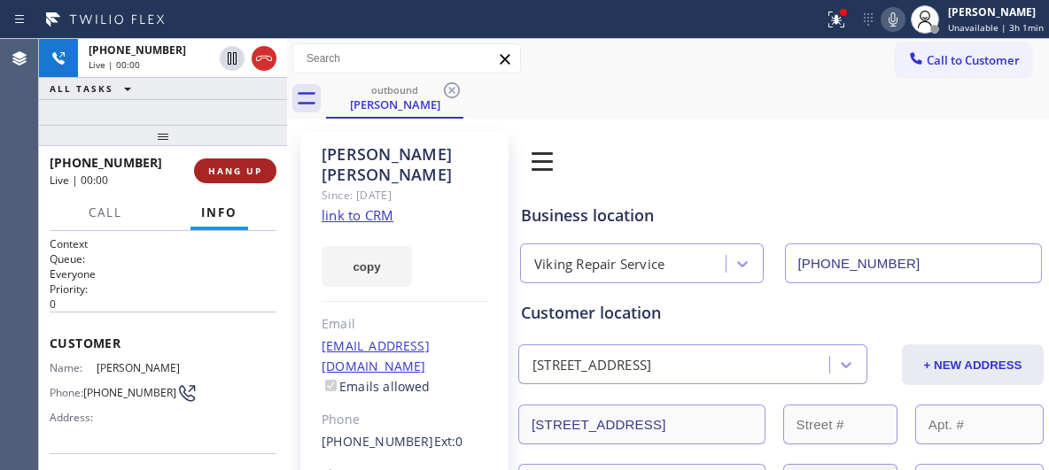
click at [237, 164] on button "HANG UP" at bounding box center [235, 171] width 82 height 25
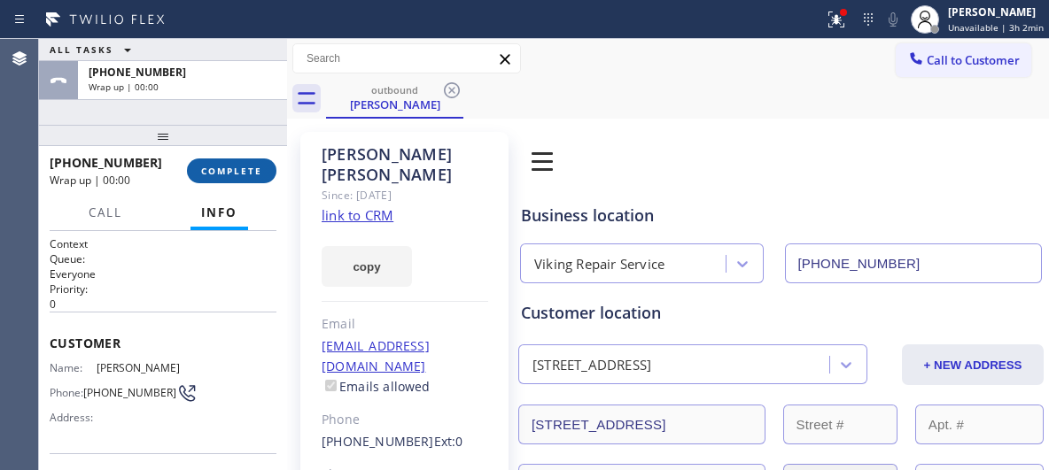
click at [247, 175] on span "COMPLETE" at bounding box center [231, 171] width 61 height 12
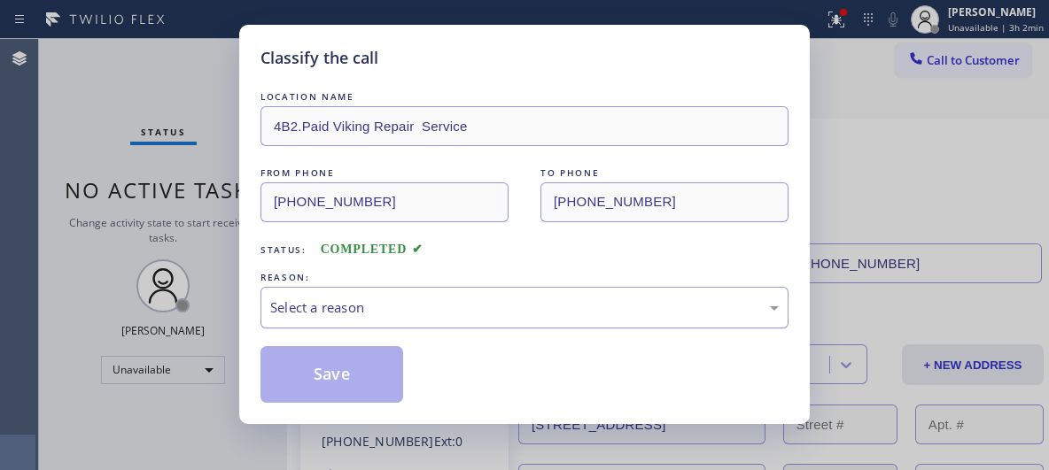
click at [531, 317] on div "Select a reason" at bounding box center [524, 308] width 509 height 20
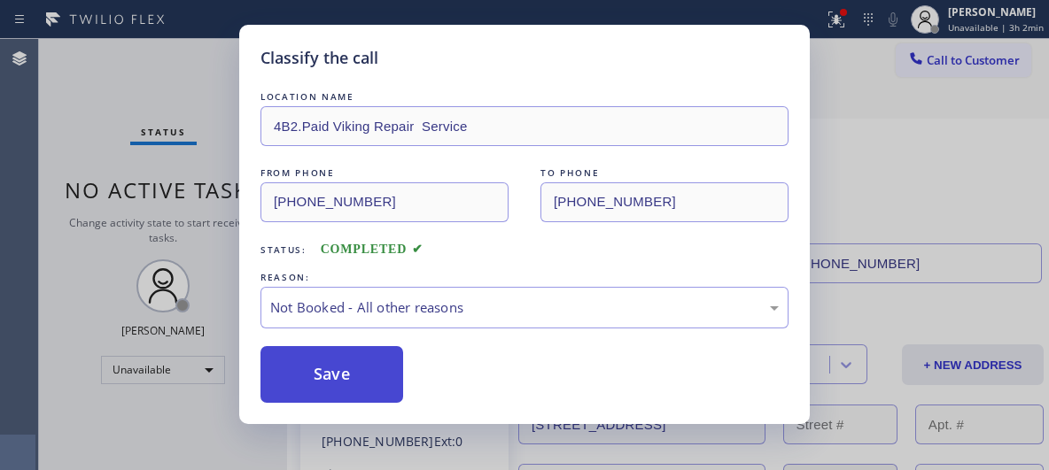
click at [337, 370] on button "Save" at bounding box center [331, 374] width 143 height 57
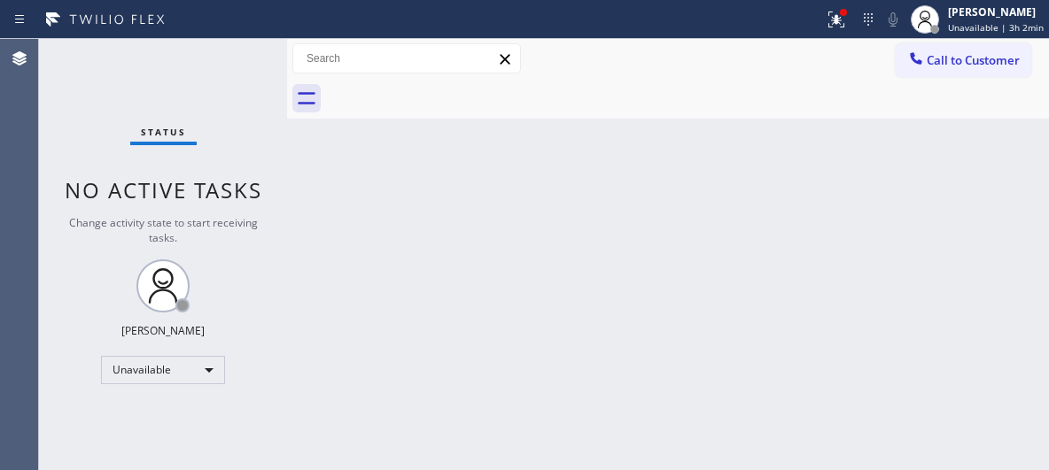
click at [727, 262] on div "Back to Dashboard Change Sender ID Customers Technicians Select a contact Outbo…" at bounding box center [668, 254] width 762 height 431
drag, startPoint x: 941, startPoint y: 56, endPoint x: 833, endPoint y: 85, distance: 112.0
click at [934, 63] on span "Call to Customer" at bounding box center [973, 60] width 93 height 16
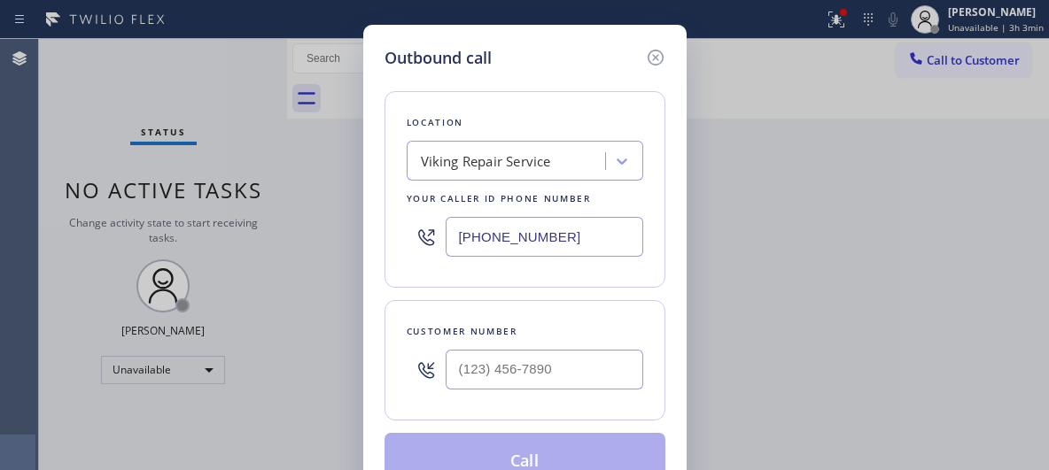
drag, startPoint x: 560, startPoint y: 234, endPoint x: 371, endPoint y: 194, distance: 192.9
click at [383, 209] on div "Outbound call Location Viking Repair Service Your caller id phone number (949) …" at bounding box center [524, 268] width 323 height 486
paste input "323) 416-2342"
type input "(323) 416-2342"
click at [512, 368] on input "(___) ___-____" at bounding box center [545, 370] width 198 height 40
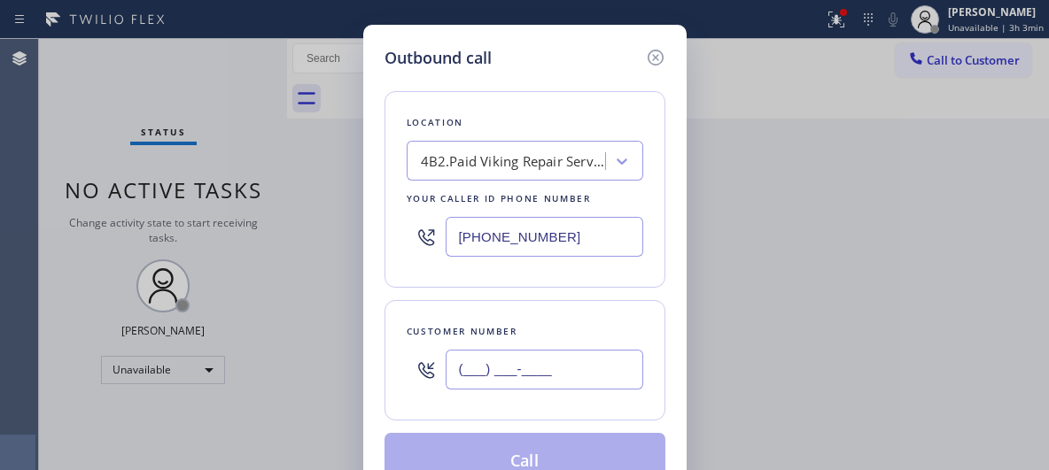
paste input "213) 820-0842"
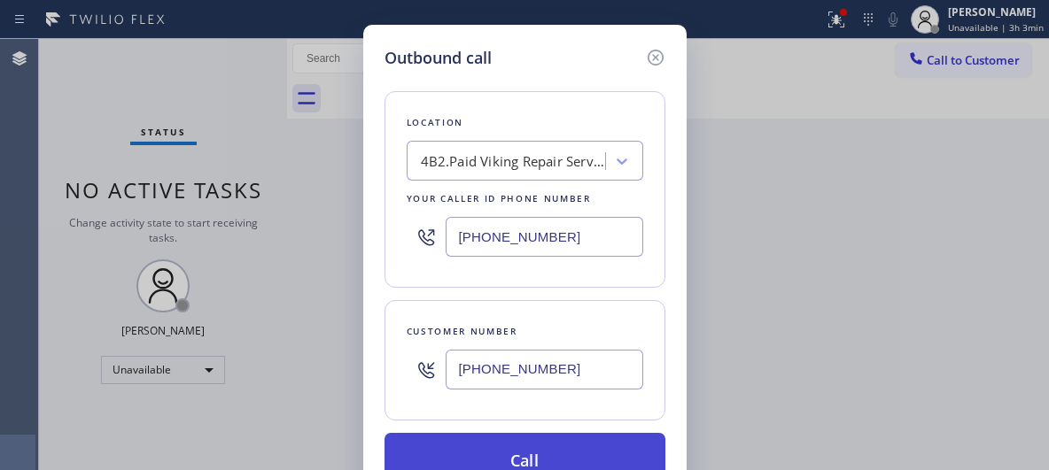
type input "(213) 820-0842"
click at [544, 448] on button "Call" at bounding box center [525, 461] width 281 height 57
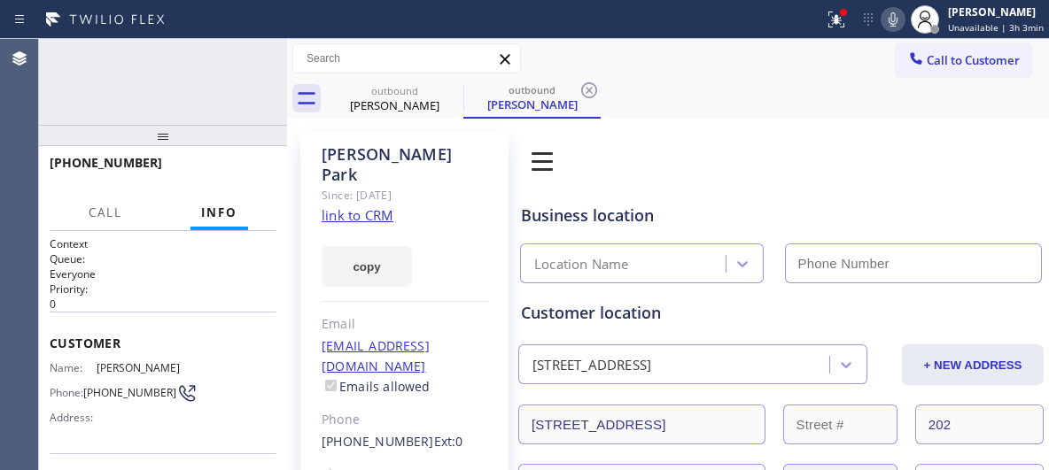
type input "(323) 416-2342"
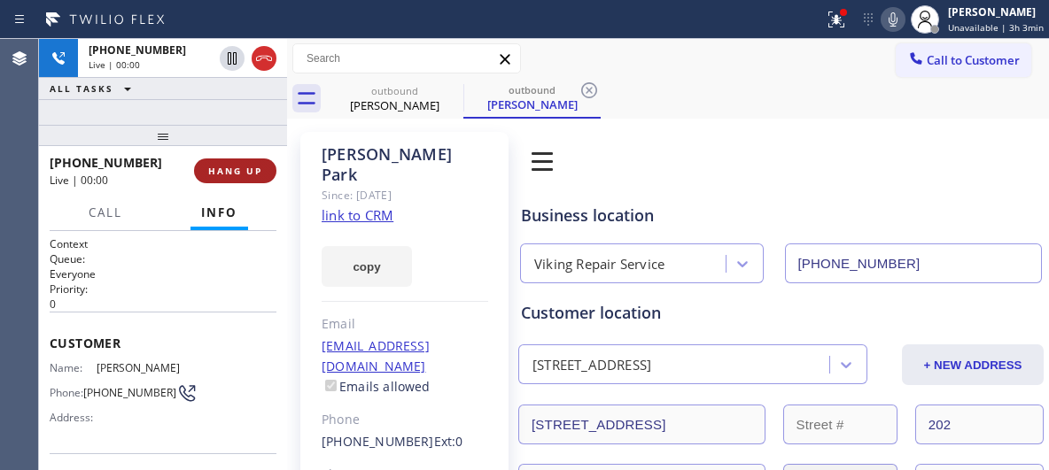
click at [233, 183] on button "HANG UP" at bounding box center [235, 171] width 82 height 25
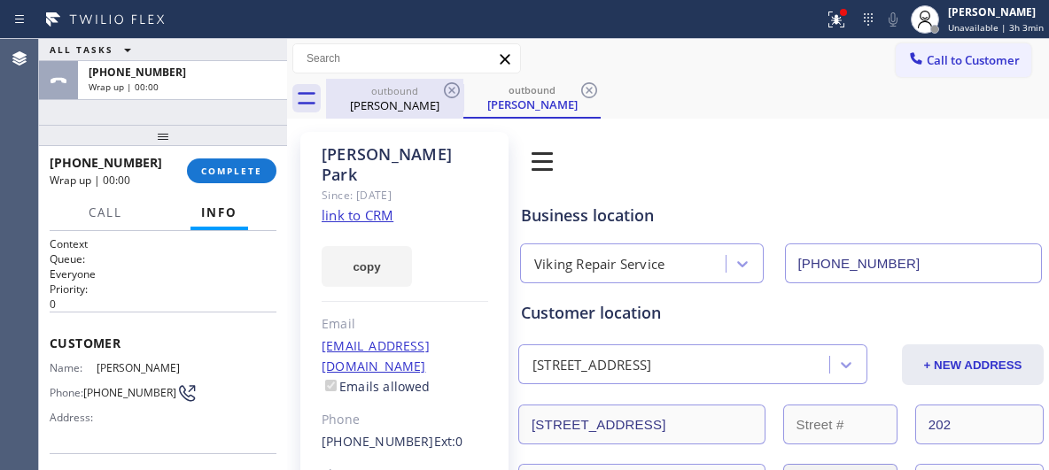
click at [421, 92] on div "outbound" at bounding box center [395, 90] width 134 height 13
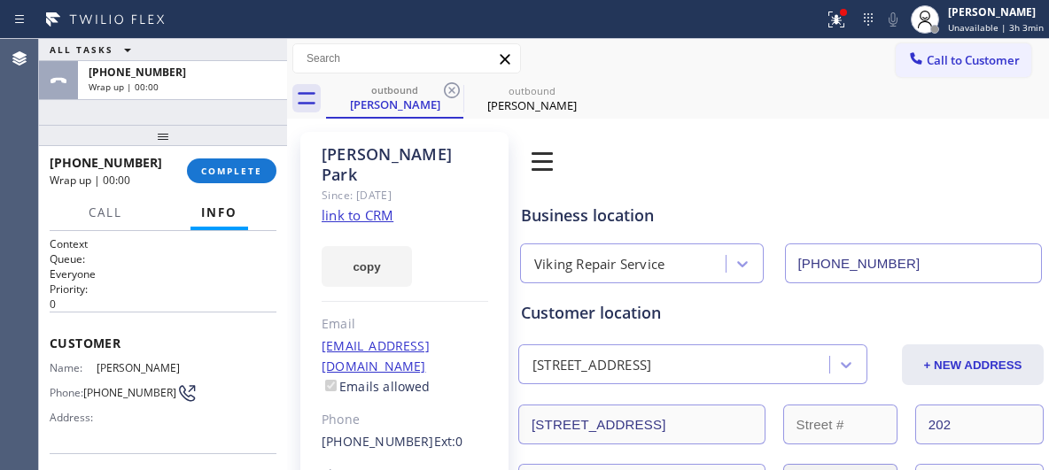
click at [447, 89] on icon at bounding box center [451, 90] width 21 height 21
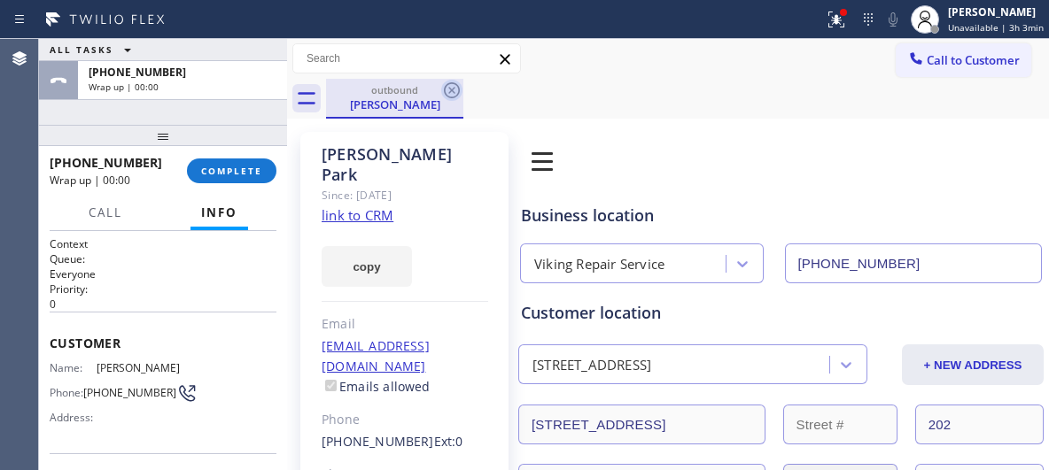
click at [455, 89] on icon at bounding box center [452, 90] width 16 height 16
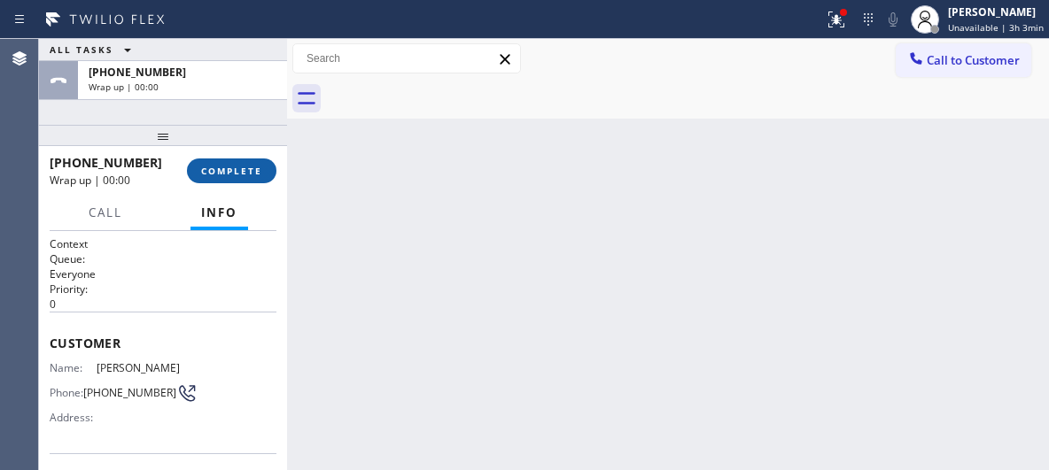
click at [255, 167] on button "COMPLETE" at bounding box center [231, 171] width 89 height 25
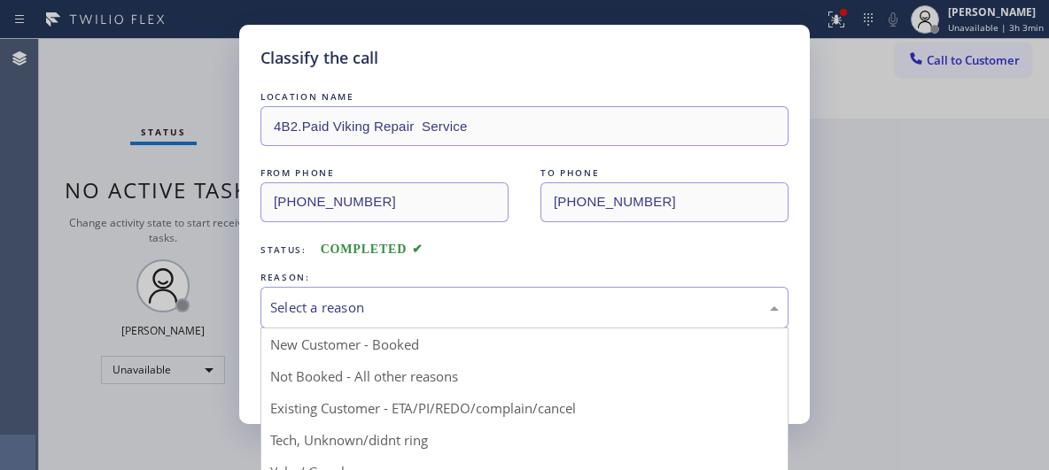
click at [488, 298] on div "Select a reason" at bounding box center [524, 308] width 509 height 20
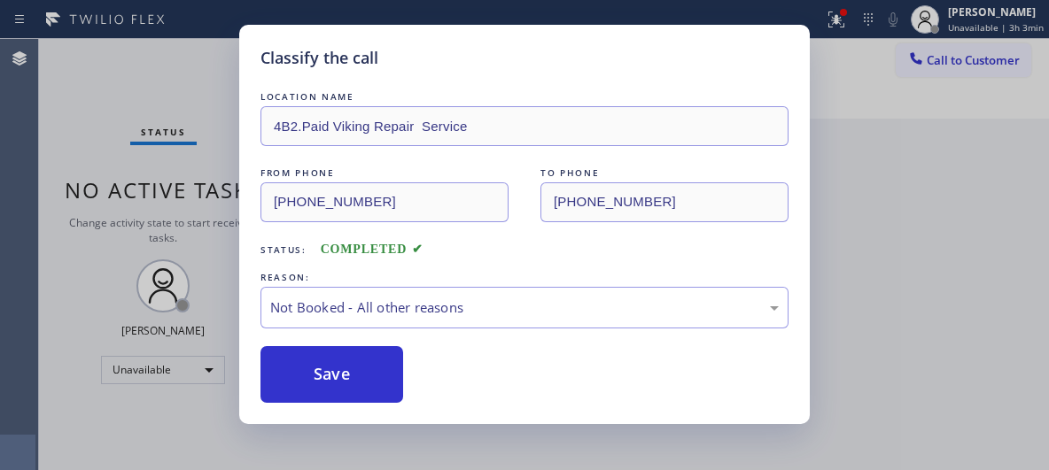
click at [343, 373] on button "Save" at bounding box center [331, 374] width 143 height 57
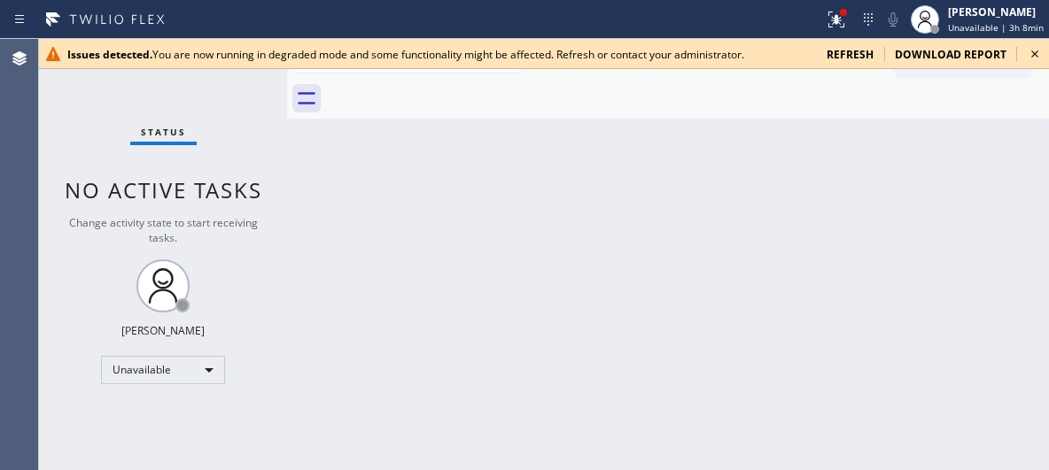
click at [1035, 51] on icon at bounding box center [1034, 53] width 21 height 21
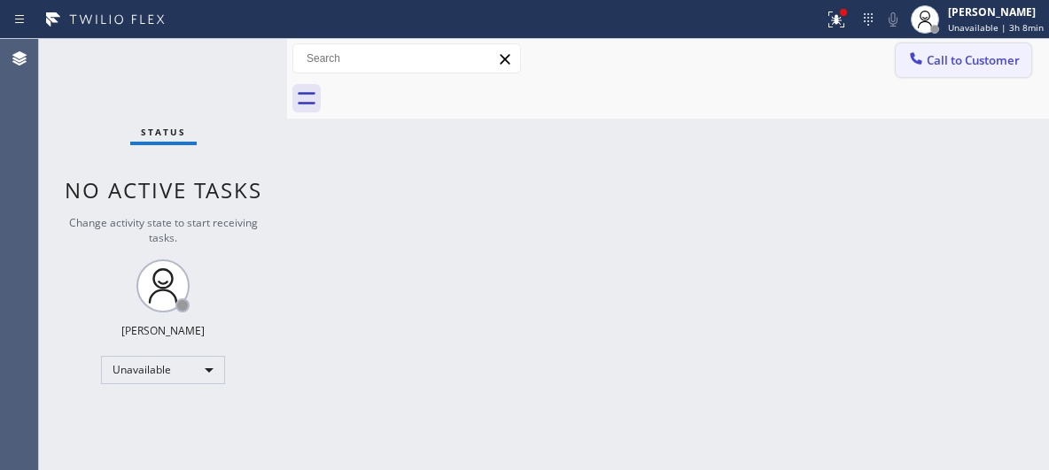
click at [952, 60] on span "Call to Customer" at bounding box center [973, 60] width 93 height 16
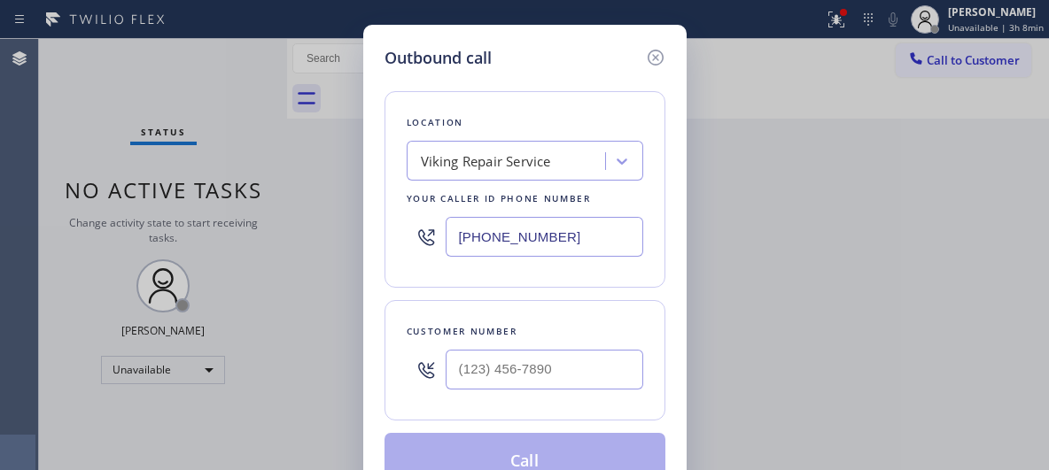
drag, startPoint x: 493, startPoint y: 229, endPoint x: 384, endPoint y: 223, distance: 109.2
click at [385, 224] on div "Location Viking Repair Service Your caller id phone number (323) 416-2342" at bounding box center [525, 189] width 281 height 197
paste input "949) 536-9698"
type input "(949) 536-9698"
click at [534, 370] on input "(___) ___-____" at bounding box center [545, 370] width 198 height 40
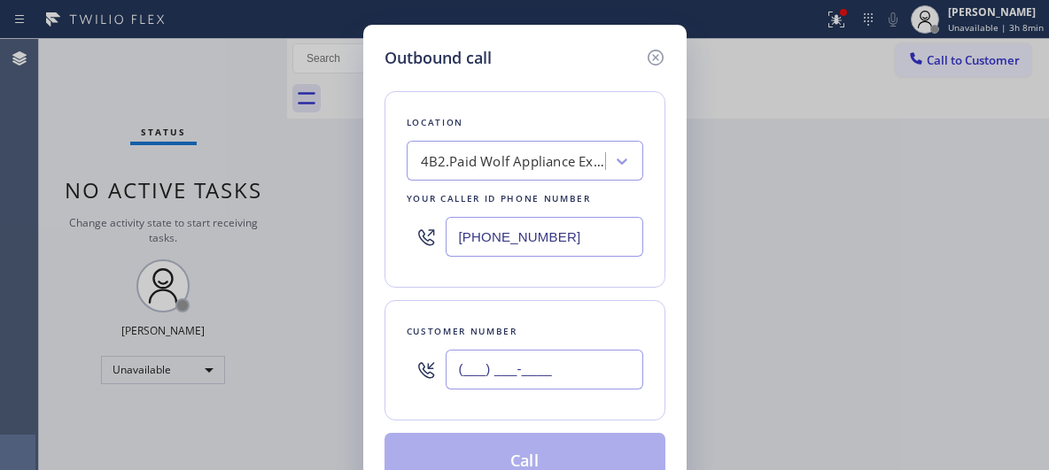
paste input "949) 391-2888"
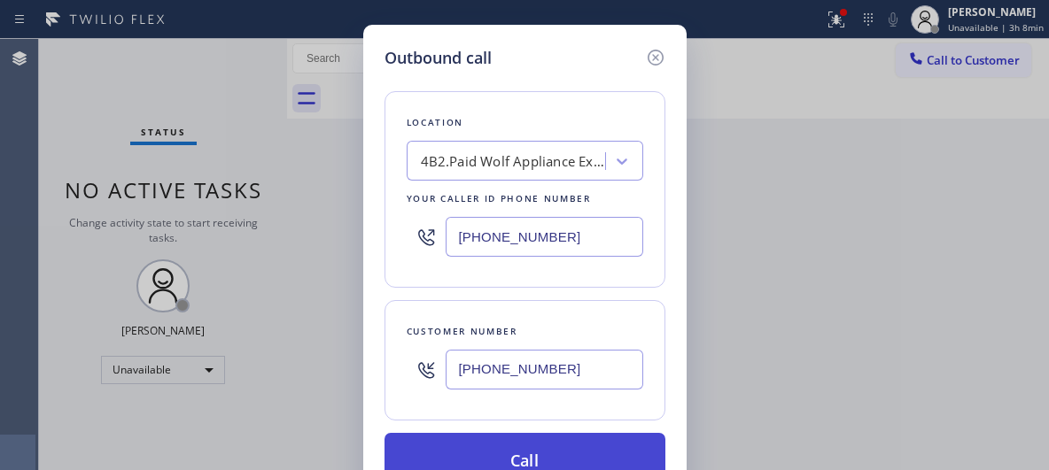
type input "(949) 391-2888"
click at [569, 441] on button "Call" at bounding box center [525, 461] width 281 height 57
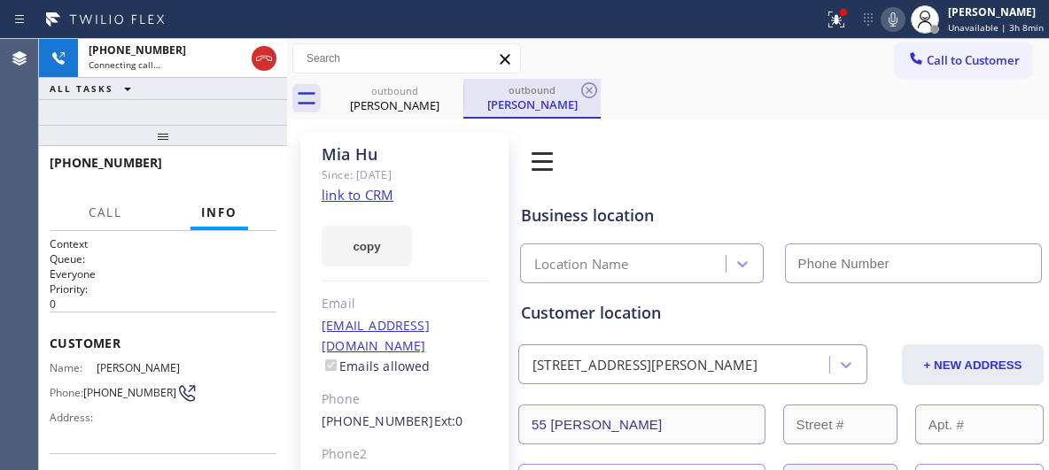
click at [499, 102] on div "Mia Hu" at bounding box center [532, 105] width 134 height 16
type input "(949) 536-9698"
click at [589, 91] on icon at bounding box center [589, 90] width 16 height 16
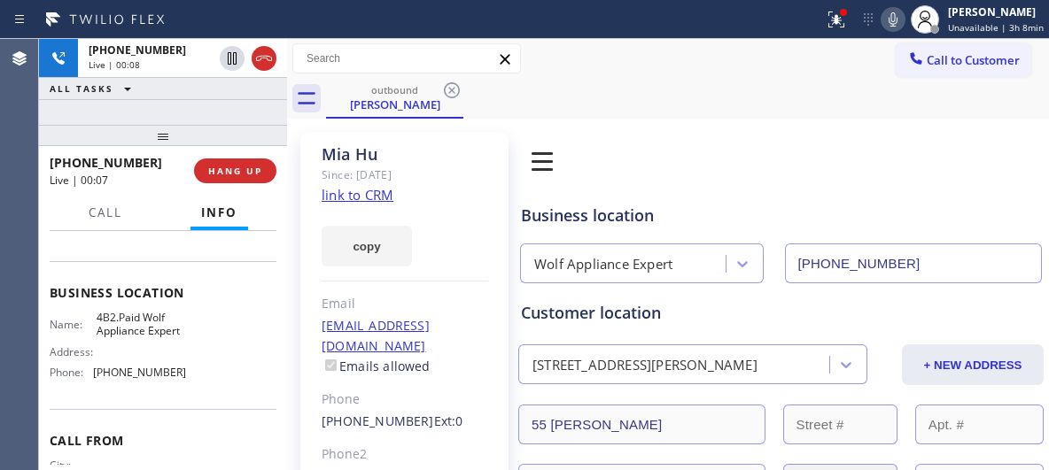
scroll to position [188, 0]
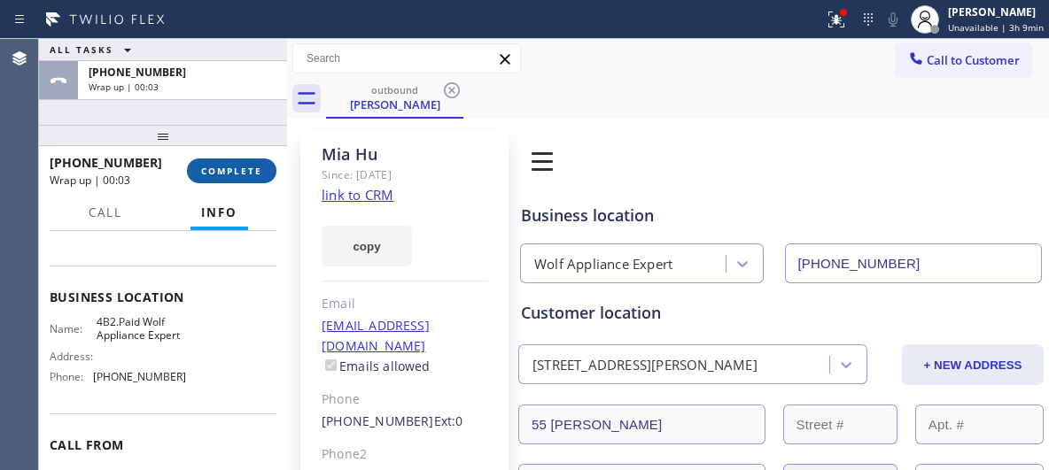
drag, startPoint x: 229, startPoint y: 164, endPoint x: 558, endPoint y: 138, distance: 330.6
click at [230, 164] on button "COMPLETE" at bounding box center [231, 171] width 89 height 25
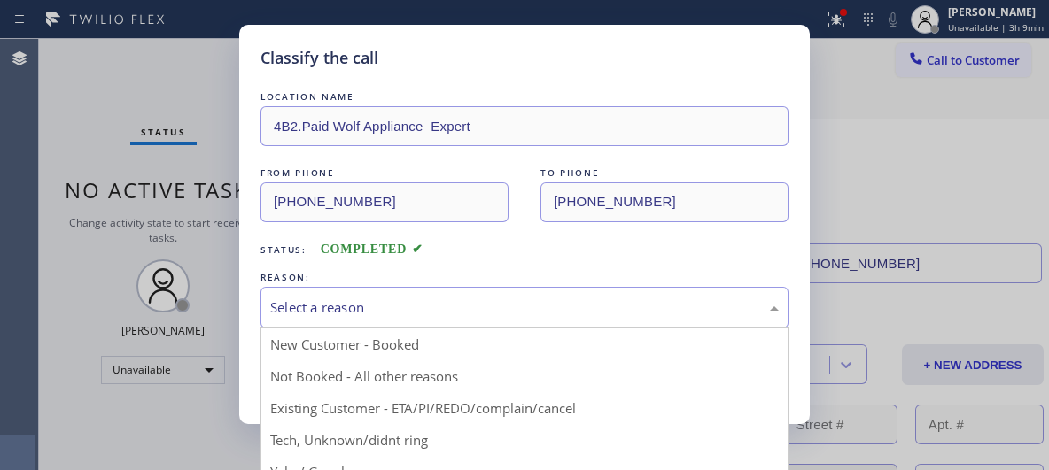
click at [478, 316] on div "Select a reason" at bounding box center [524, 308] width 509 height 20
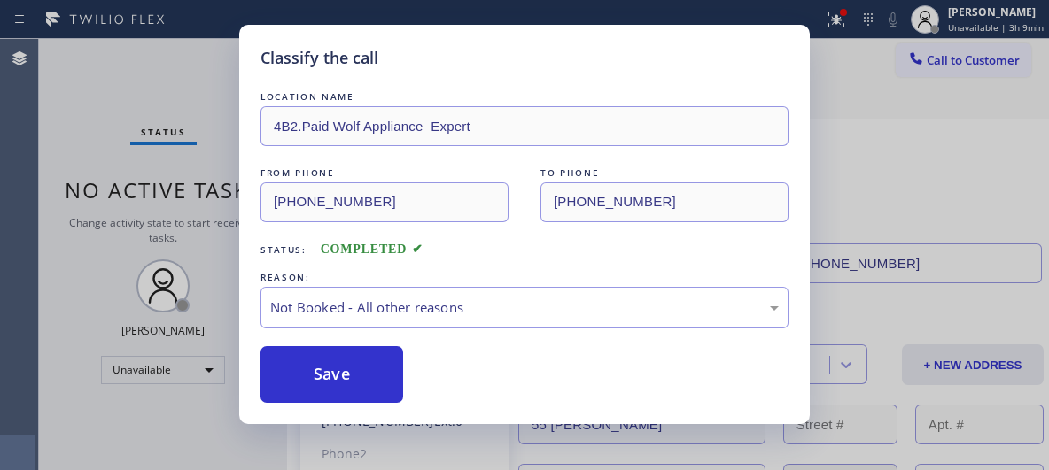
click at [315, 373] on button "Save" at bounding box center [331, 374] width 143 height 57
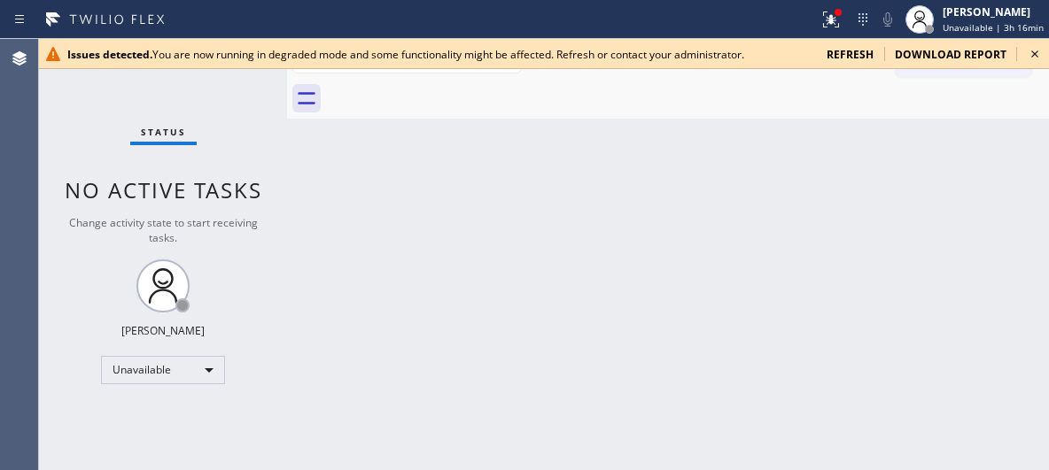
click at [1033, 48] on icon at bounding box center [1034, 53] width 21 height 21
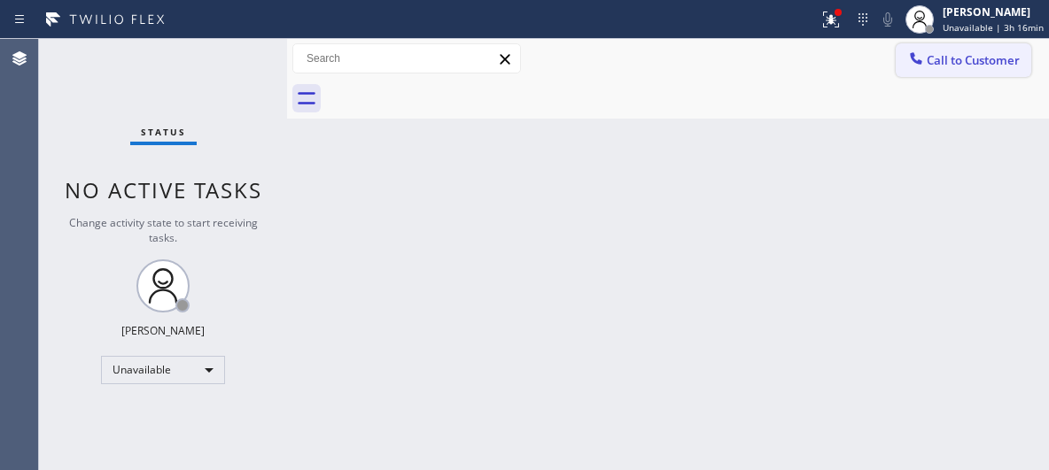
click at [971, 69] on button "Call to Customer" at bounding box center [964, 60] width 136 height 34
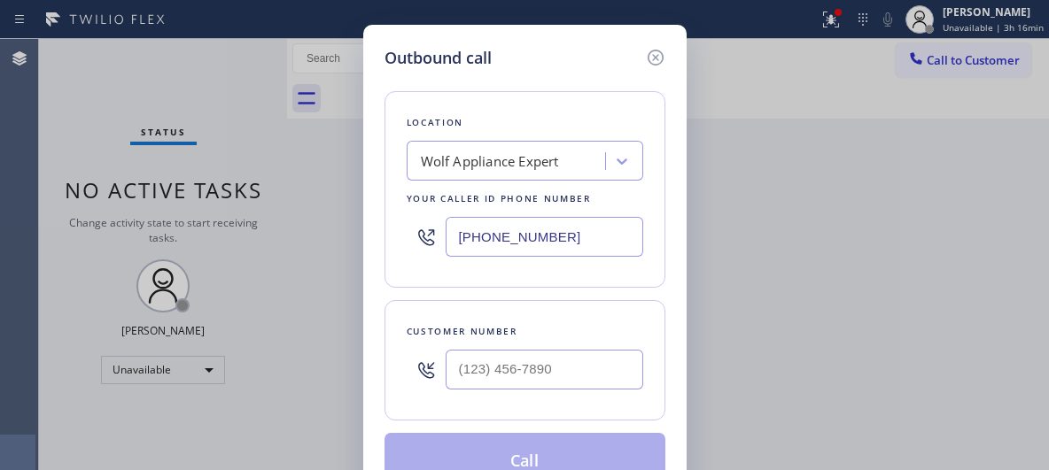
click at [411, 237] on div at bounding box center [426, 237] width 39 height 58
type input "(949) 536-9698"
click at [517, 374] on input "(___) ___-____" at bounding box center [545, 370] width 198 height 40
paste input "253) 313-2783"
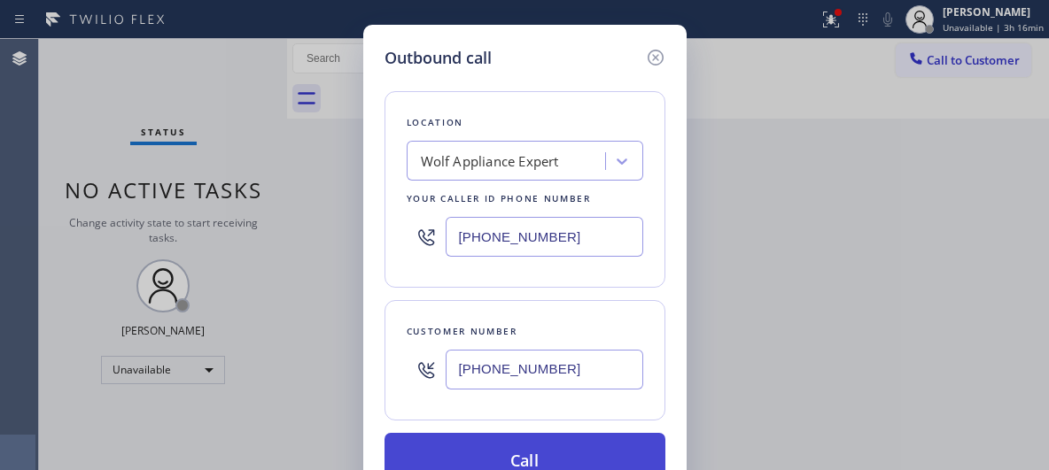
type input "(253) 313-2783"
click at [540, 459] on button "Call" at bounding box center [525, 461] width 281 height 57
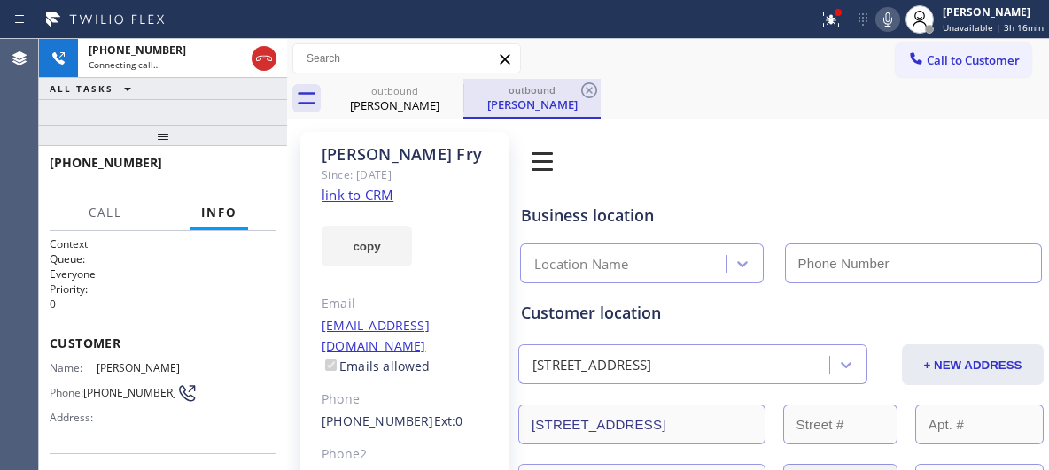
click at [253, 55] on icon at bounding box center [263, 58] width 21 height 21
type input "(949) 536-9698"
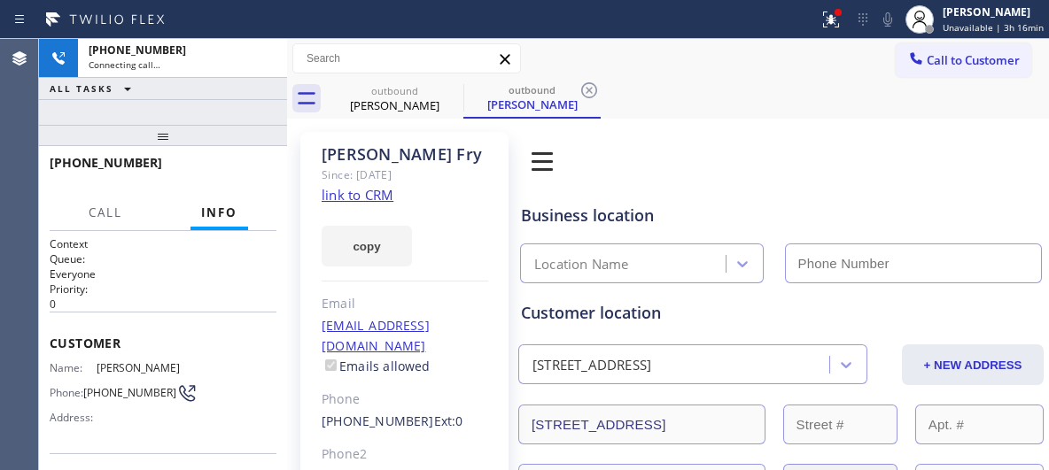
click at [584, 91] on icon at bounding box center [589, 90] width 21 height 21
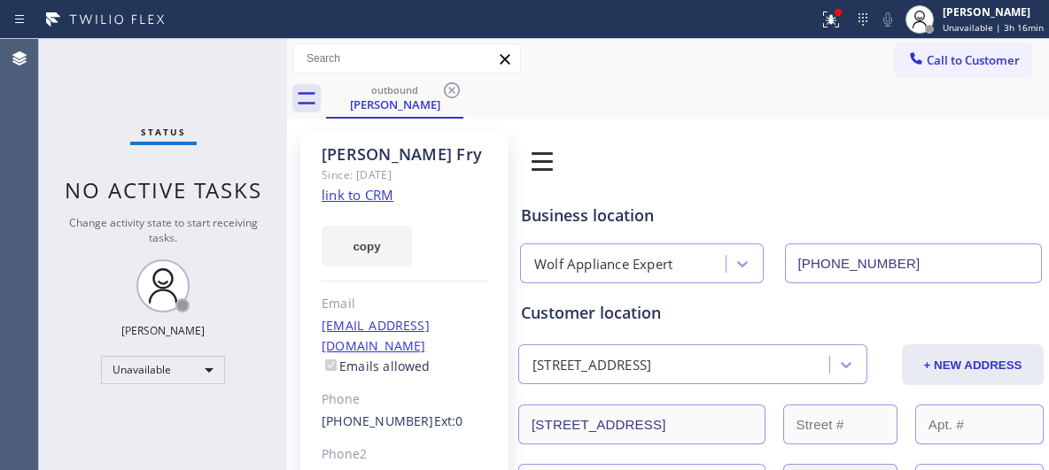
drag, startPoint x: 455, startPoint y: 89, endPoint x: 447, endPoint y: 147, distance: 58.0
click at [455, 91] on icon at bounding box center [451, 90] width 21 height 21
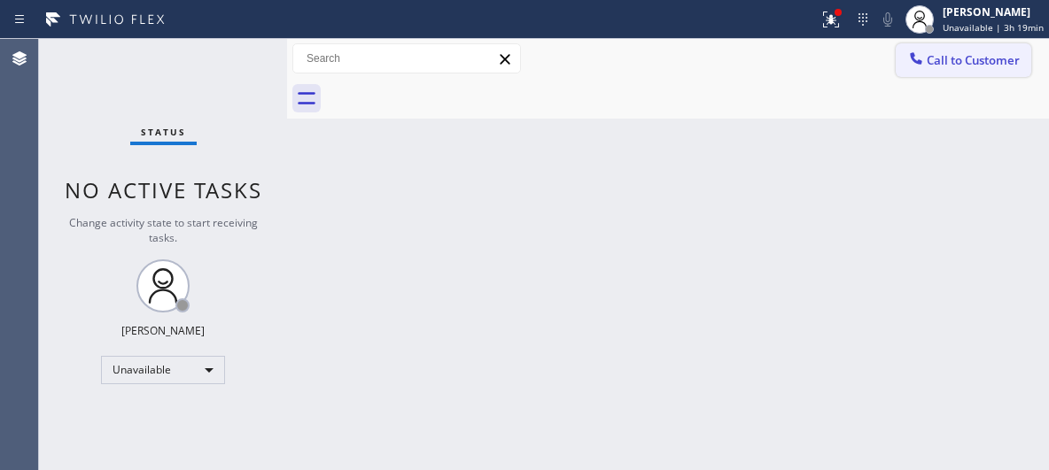
click at [964, 51] on button "Call to Customer" at bounding box center [964, 60] width 136 height 34
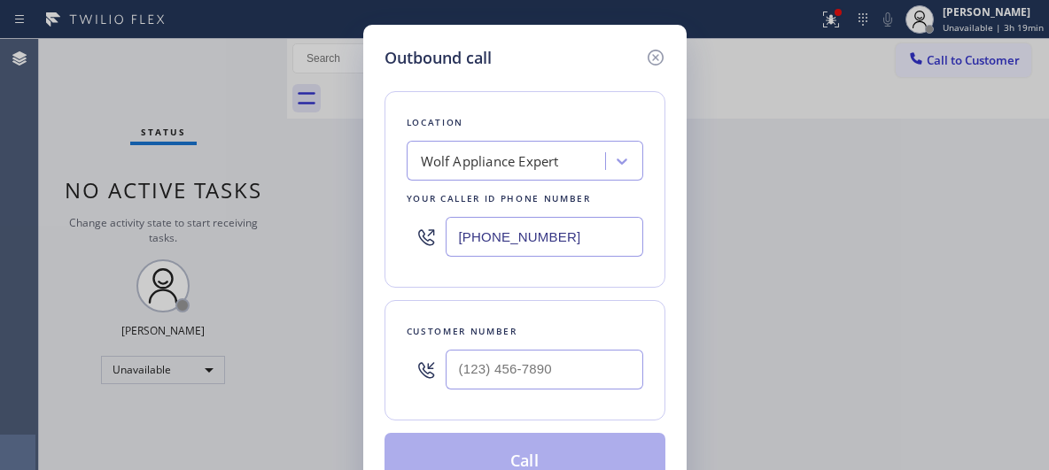
drag, startPoint x: 450, startPoint y: 238, endPoint x: 392, endPoint y: 233, distance: 58.7
click at [392, 234] on div "Location Wolf Appliance Expert Your caller id phone number (949) 536-9698" at bounding box center [525, 189] width 281 height 197
paste input "855) 731-4952"
type input "(855) 731-4952"
drag, startPoint x: 461, startPoint y: 368, endPoint x: 388, endPoint y: 355, distance: 73.7
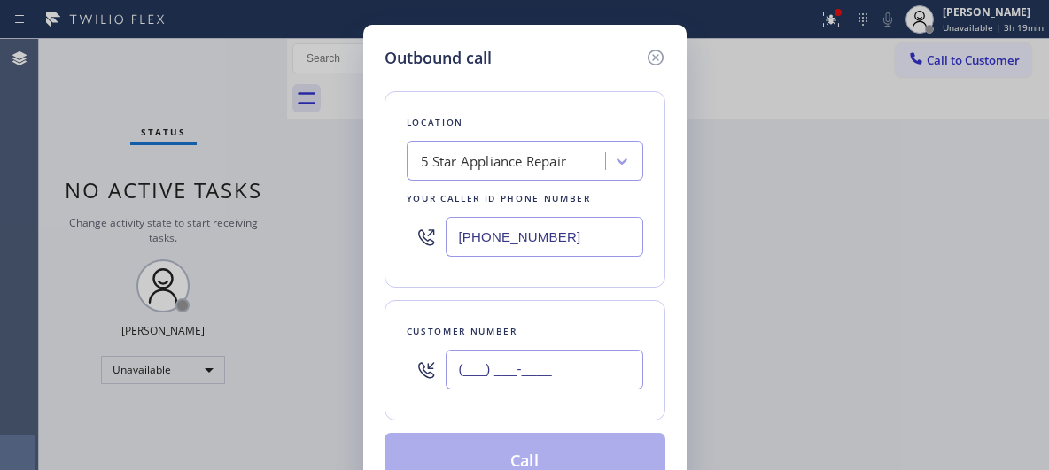
click at [403, 365] on div "Customer number (___) ___-____" at bounding box center [525, 360] width 281 height 120
paste input "310) 963-2538"
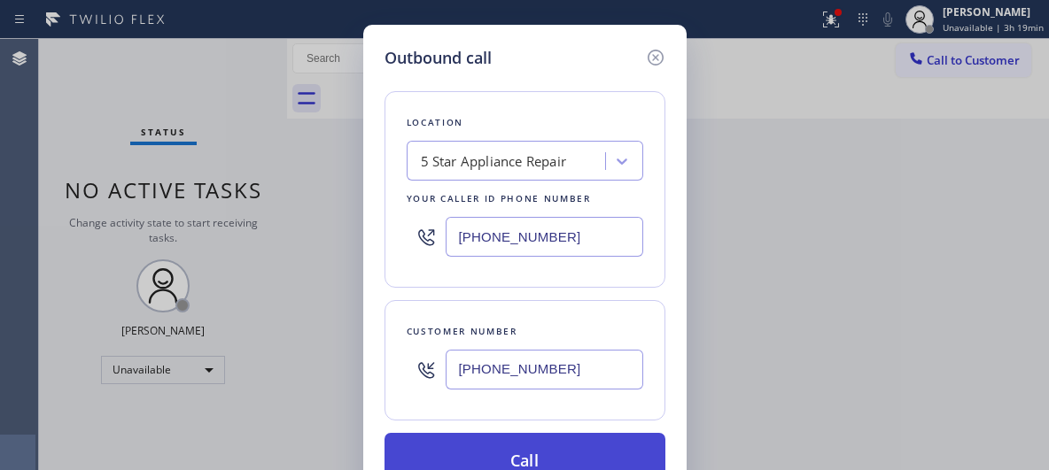
type input "(310) 963-2538"
click at [525, 451] on button "Call" at bounding box center [525, 461] width 281 height 57
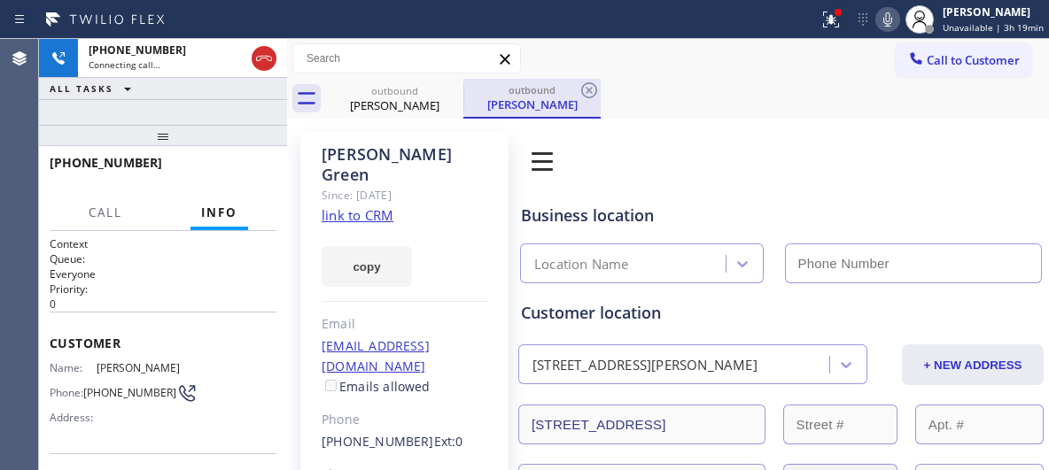
click at [509, 90] on div "outbound" at bounding box center [532, 89] width 134 height 13
type input "(855) 731-4952"
click at [589, 90] on icon at bounding box center [589, 90] width 16 height 16
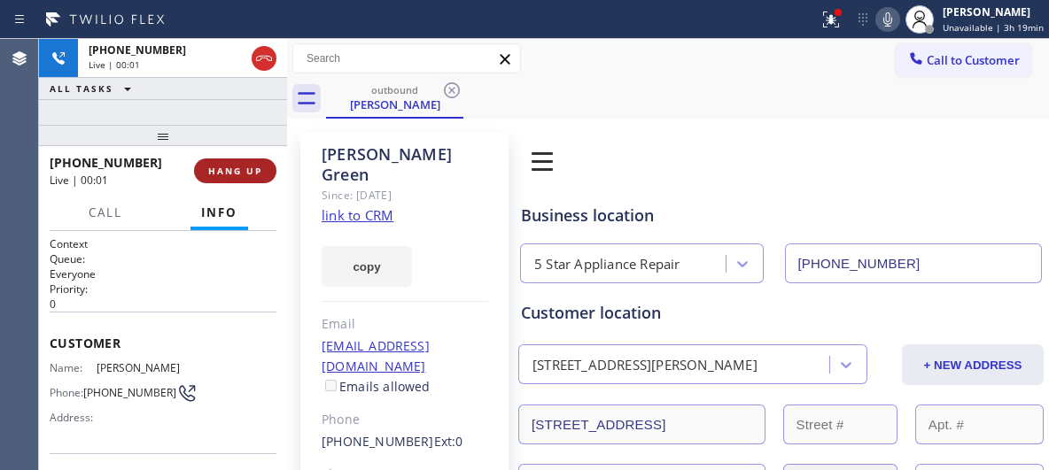
click at [244, 168] on span "HANG UP" at bounding box center [235, 171] width 54 height 12
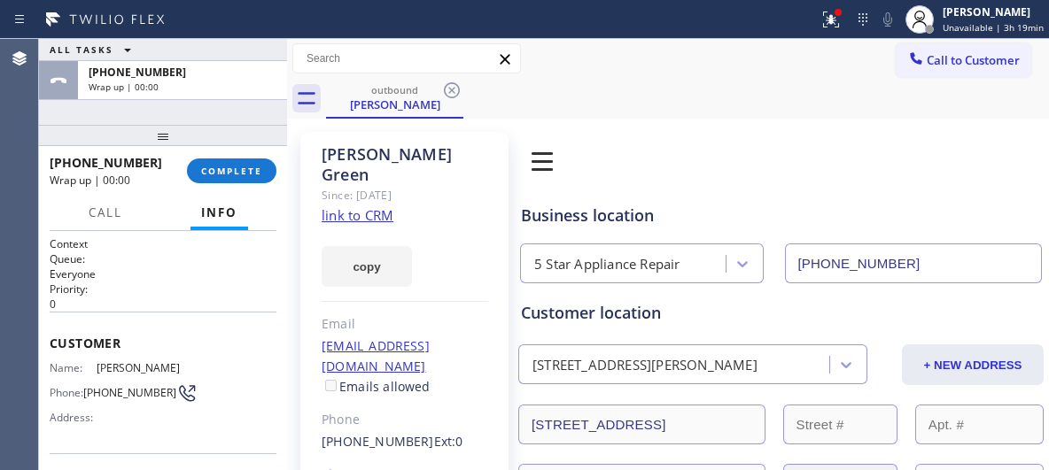
drag, startPoint x: 250, startPoint y: 170, endPoint x: 599, endPoint y: 218, distance: 352.3
click at [253, 170] on span "COMPLETE" at bounding box center [231, 171] width 61 height 12
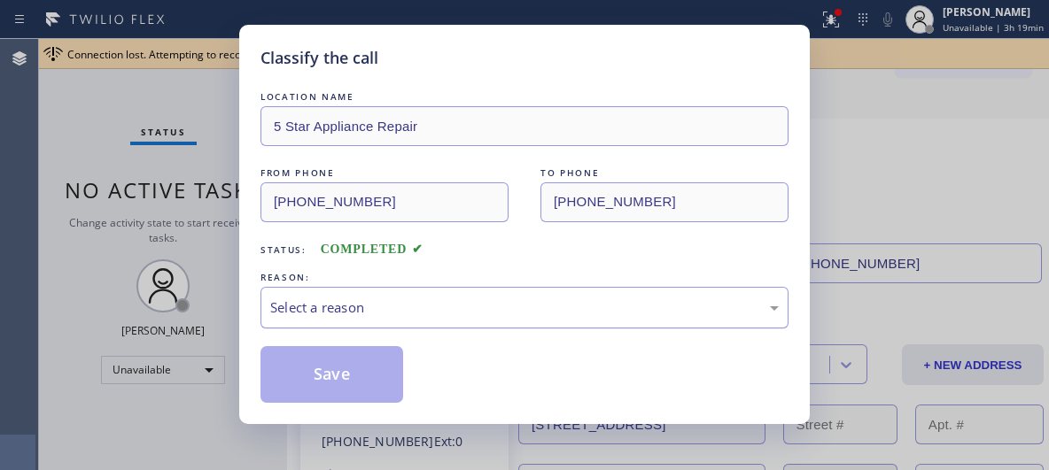
drag, startPoint x: 618, startPoint y: 313, endPoint x: 587, endPoint y: 323, distance: 32.5
click at [617, 313] on div "Select a reason" at bounding box center [524, 308] width 509 height 20
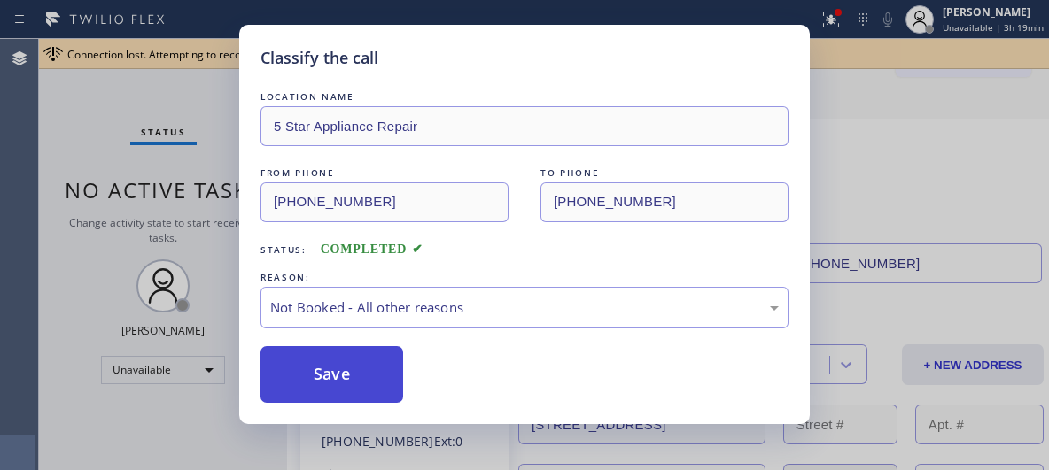
click at [393, 380] on button "Save" at bounding box center [331, 374] width 143 height 57
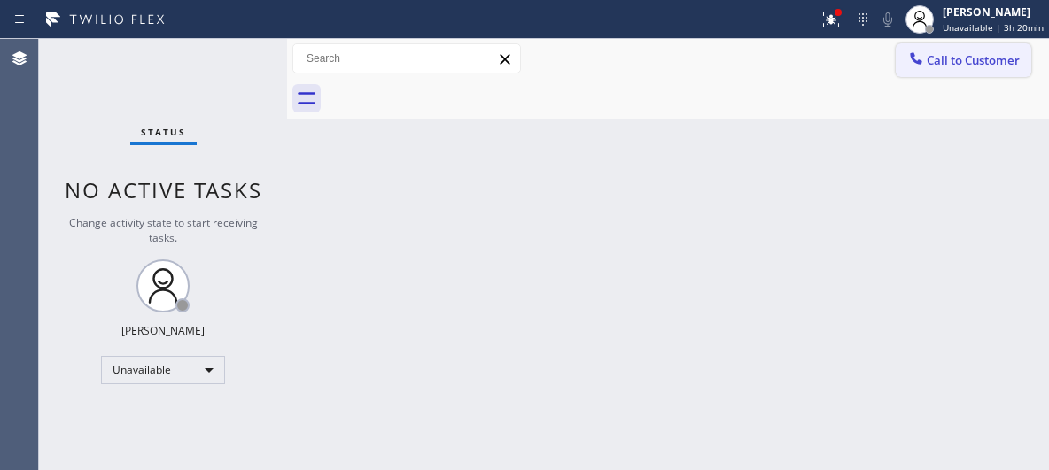
click at [933, 66] on span "Call to Customer" at bounding box center [973, 60] width 93 height 16
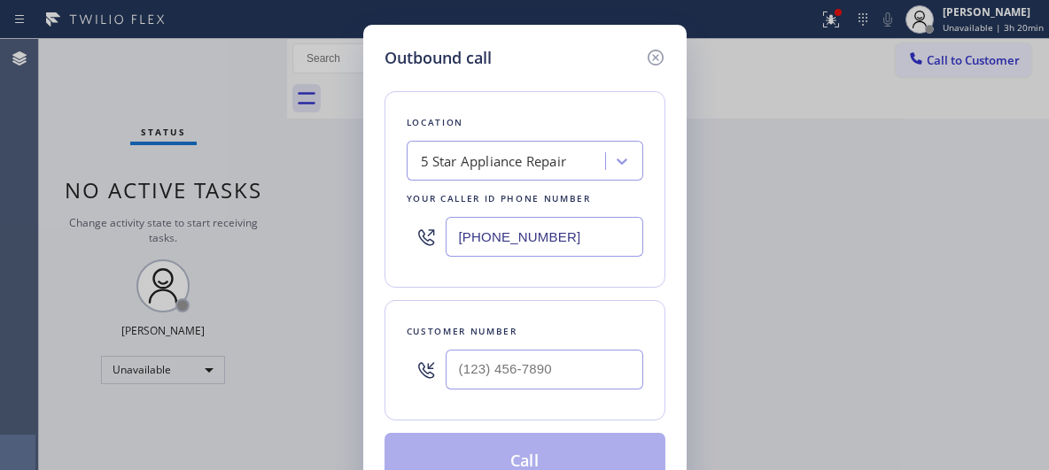
drag, startPoint x: 808, startPoint y: 187, endPoint x: 792, endPoint y: 194, distance: 17.5
click at [800, 191] on div "Outbound call Location 5 Star Appliance Repair Your caller id phone number (855…" at bounding box center [524, 235] width 1049 height 470
click at [556, 362] on input "(___) ___-____" at bounding box center [545, 370] width 198 height 40
paste input "770) 404-5747"
type input "(770) 404-5747"
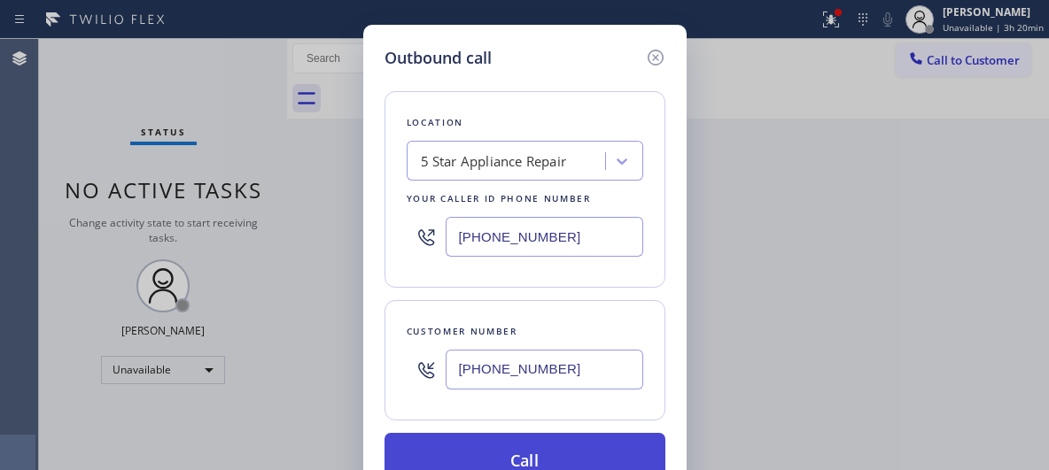
click at [550, 447] on button "Call" at bounding box center [525, 461] width 281 height 57
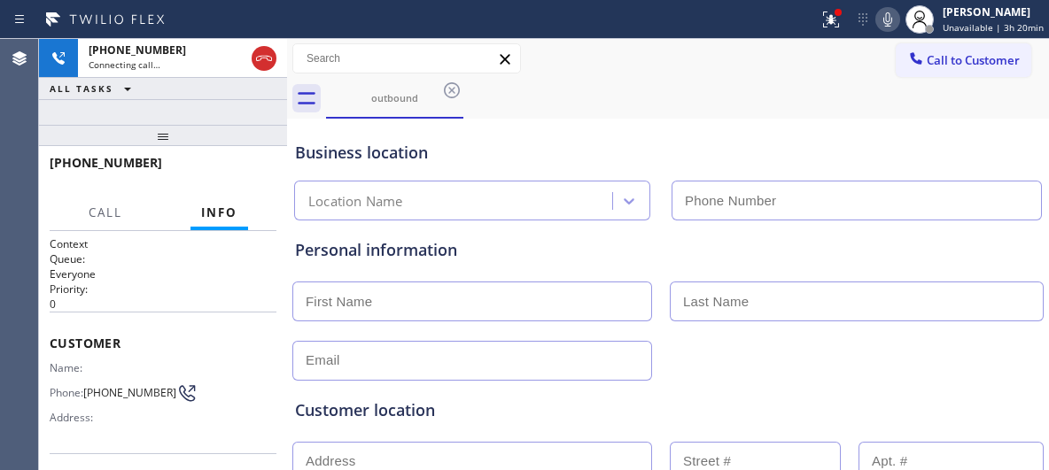
type input "(855) 731-4952"
drag, startPoint x: 136, startPoint y: 168, endPoint x: 66, endPoint y: 168, distance: 70.0
click at [66, 168] on div "+17704045747" at bounding box center [157, 162] width 214 height 17
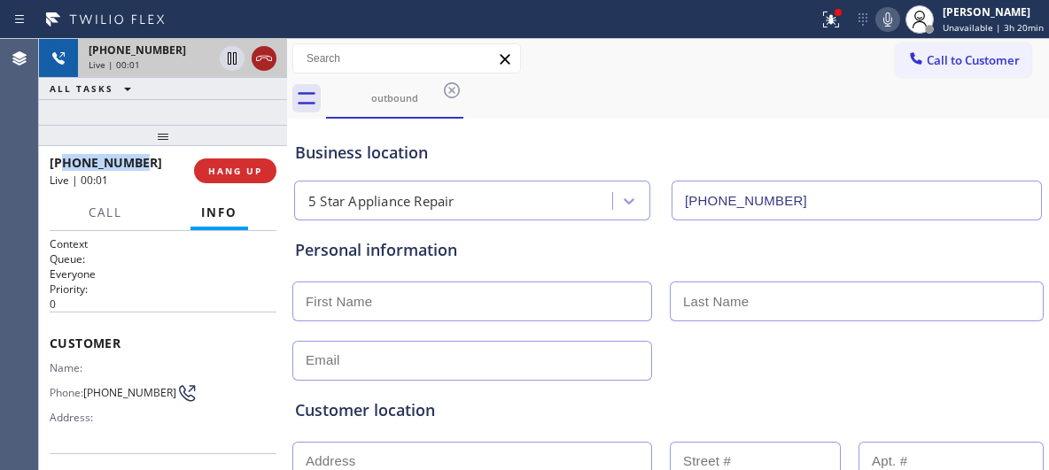
click at [267, 62] on icon at bounding box center [263, 58] width 21 height 21
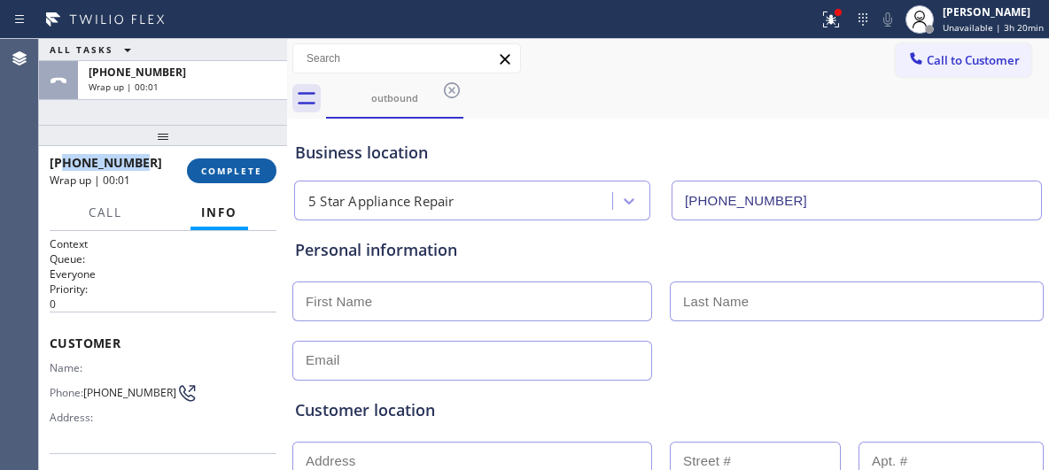
click at [247, 169] on span "COMPLETE" at bounding box center [231, 171] width 61 height 12
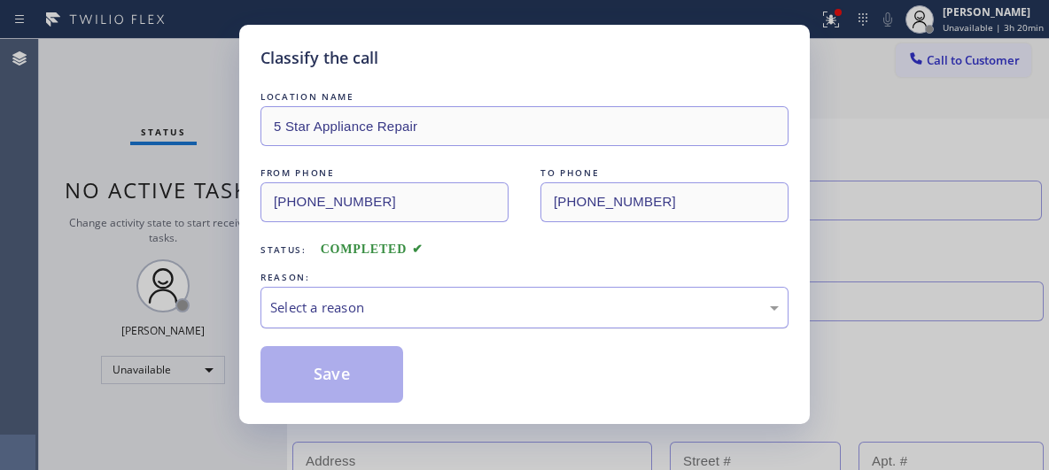
click at [444, 308] on div "Select a reason" at bounding box center [524, 308] width 509 height 20
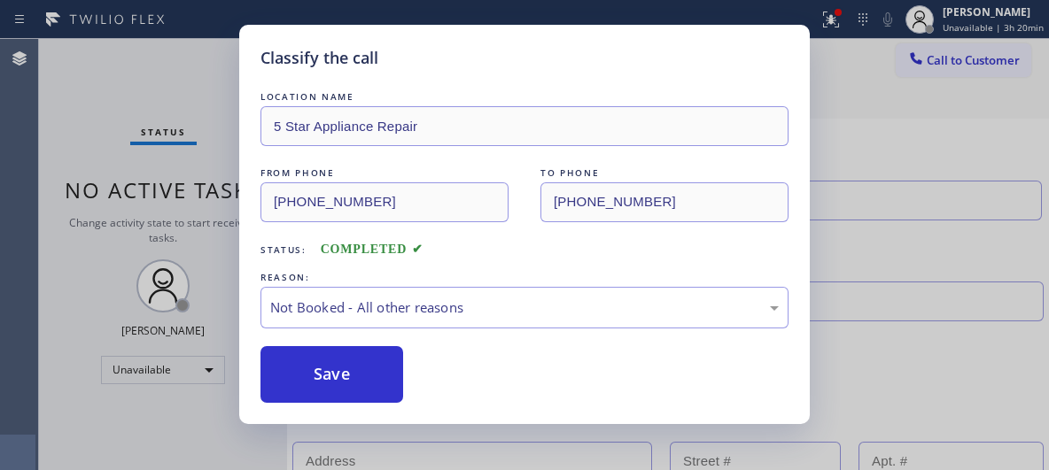
drag, startPoint x: 319, startPoint y: 375, endPoint x: 376, endPoint y: 427, distance: 77.1
click at [322, 375] on button "Save" at bounding box center [331, 374] width 143 height 57
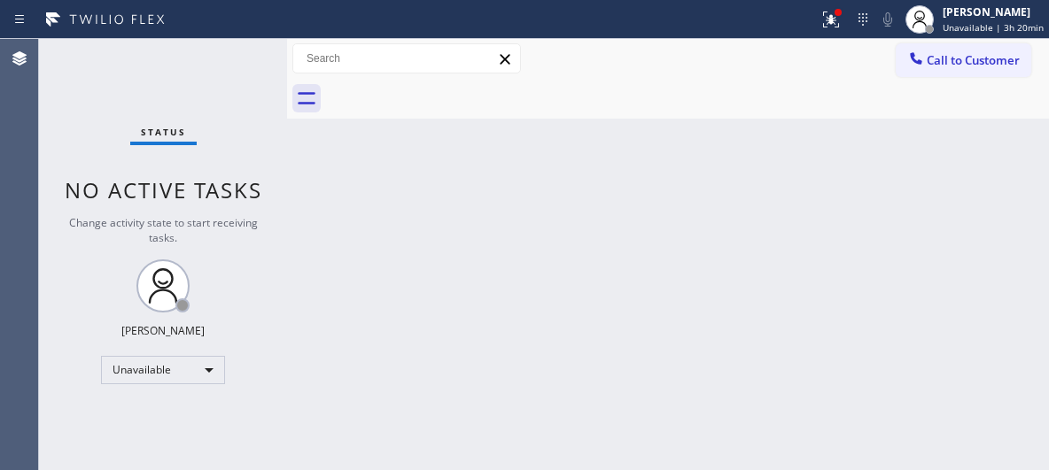
click at [437, 194] on div "Back to Dashboard Change Sender ID Customers Technicians Select a contact Outbo…" at bounding box center [668, 254] width 762 height 431
click at [958, 61] on span "Call to Customer" at bounding box center [973, 60] width 93 height 16
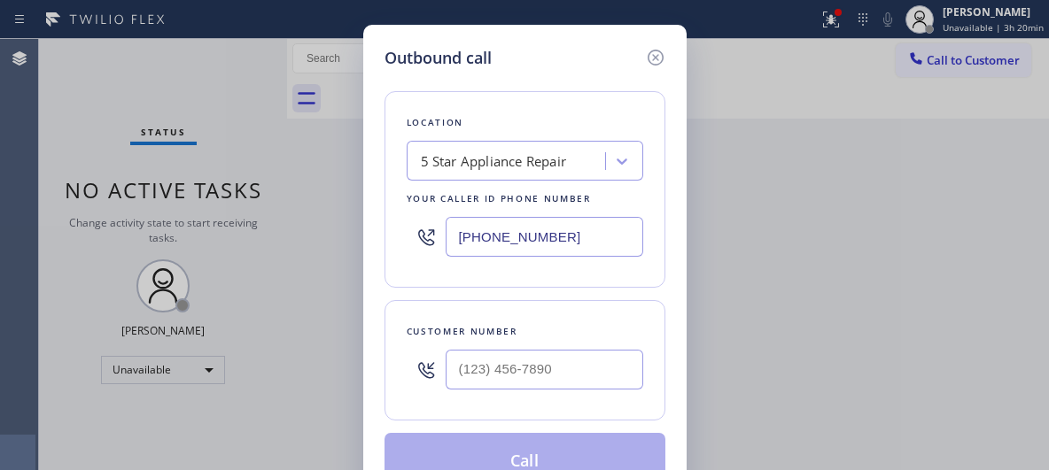
drag, startPoint x: 587, startPoint y: 347, endPoint x: 546, endPoint y: 371, distance: 47.3
click at [478, 371] on div at bounding box center [545, 370] width 198 height 58
drag, startPoint x: 437, startPoint y: 355, endPoint x: 377, endPoint y: 352, distance: 60.4
click at [377, 352] on div "Outbound call Location 5 Star Appliance Repair Your caller id phone number (855…" at bounding box center [524, 268] width 323 height 486
paste input "770) 404-5747"
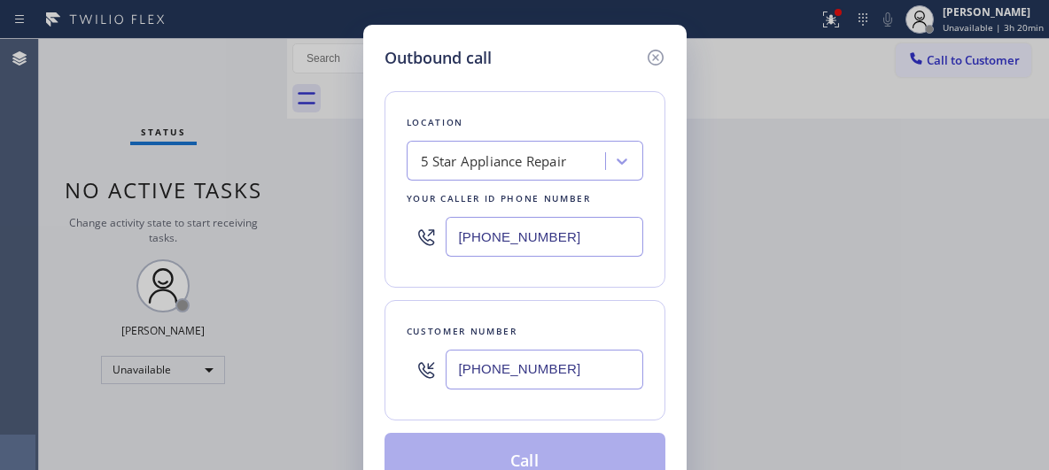
type input "(770) 404-5747"
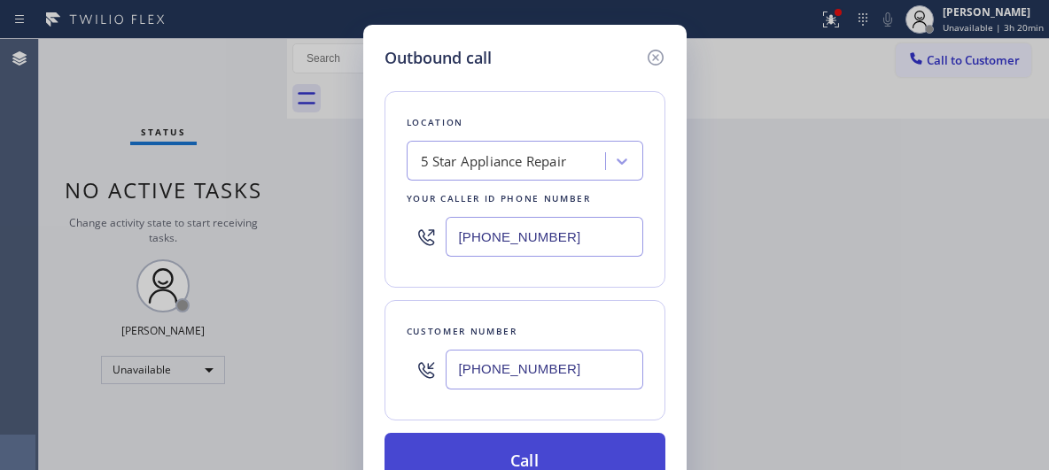
click at [530, 450] on button "Call" at bounding box center [525, 461] width 281 height 57
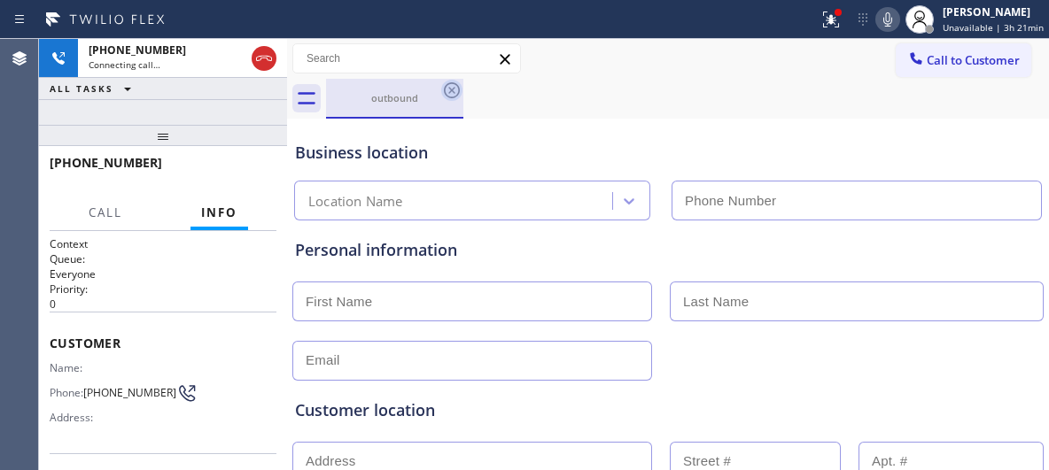
type input "(855) 731-4952"
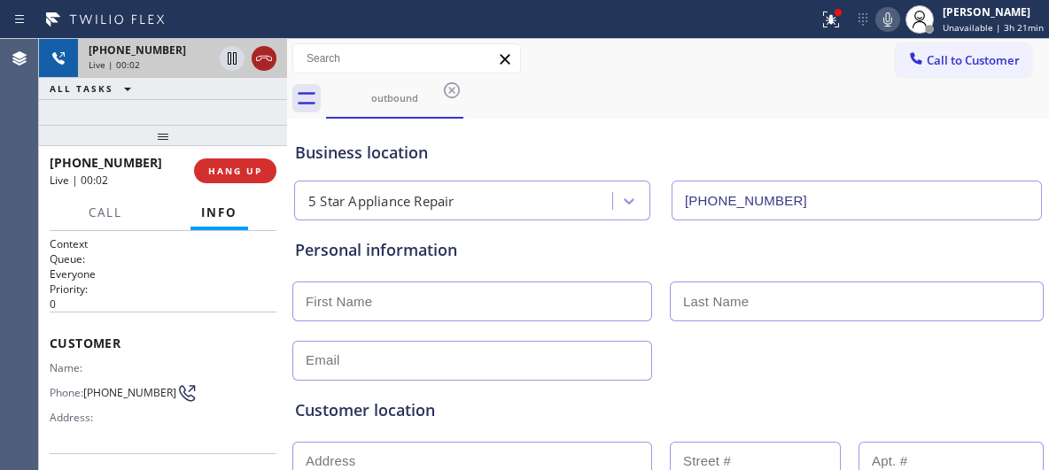
click at [266, 58] on icon at bounding box center [264, 58] width 16 height 5
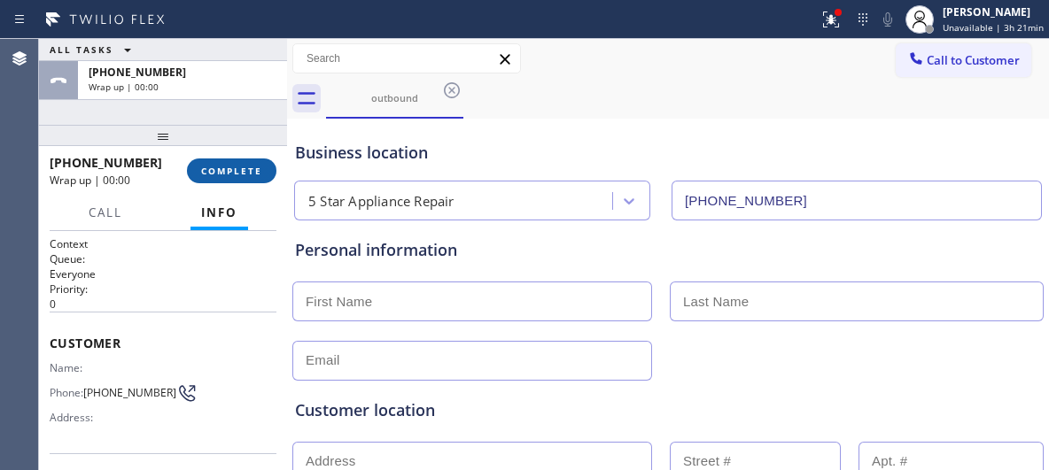
click at [251, 166] on span "COMPLETE" at bounding box center [231, 171] width 61 height 12
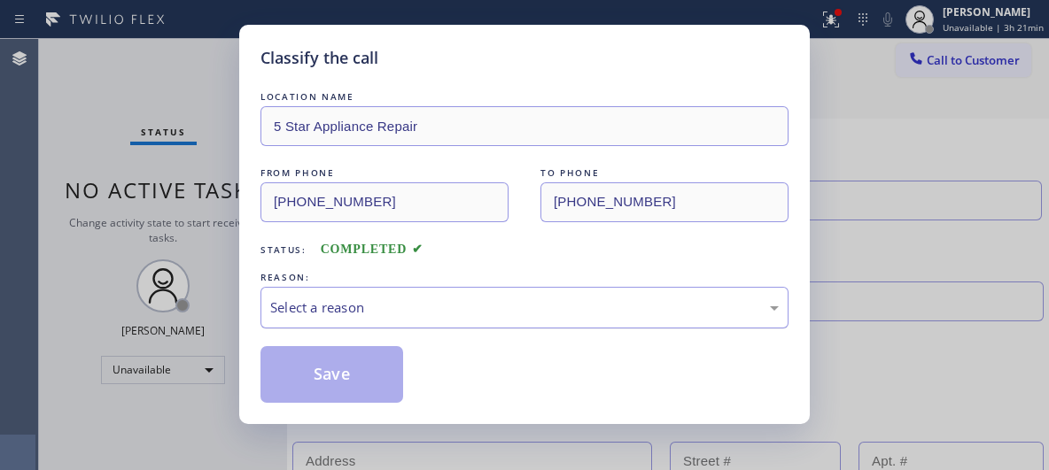
drag, startPoint x: 493, startPoint y: 313, endPoint x: 476, endPoint y: 315, distance: 17.0
click at [492, 313] on div "Select a reason" at bounding box center [524, 308] width 509 height 20
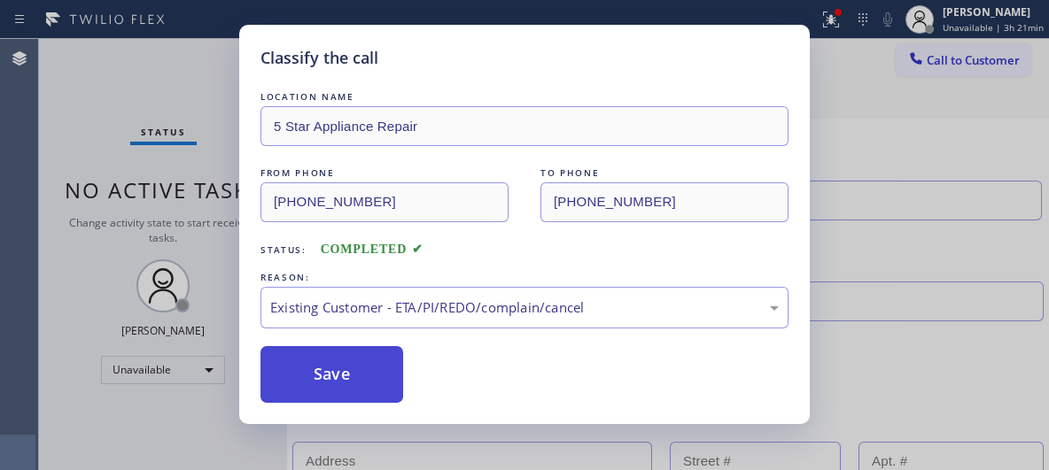
click at [367, 391] on button "Save" at bounding box center [331, 374] width 143 height 57
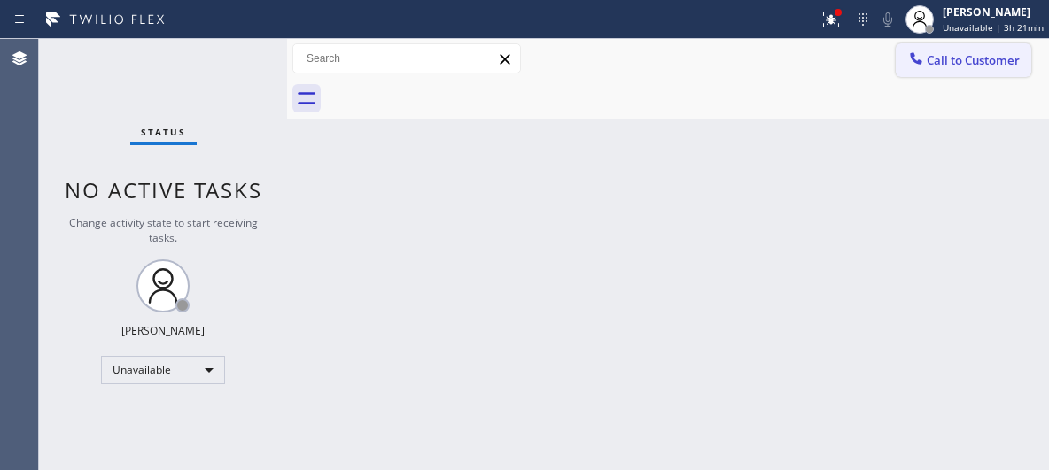
click at [915, 60] on icon at bounding box center [916, 58] width 12 height 12
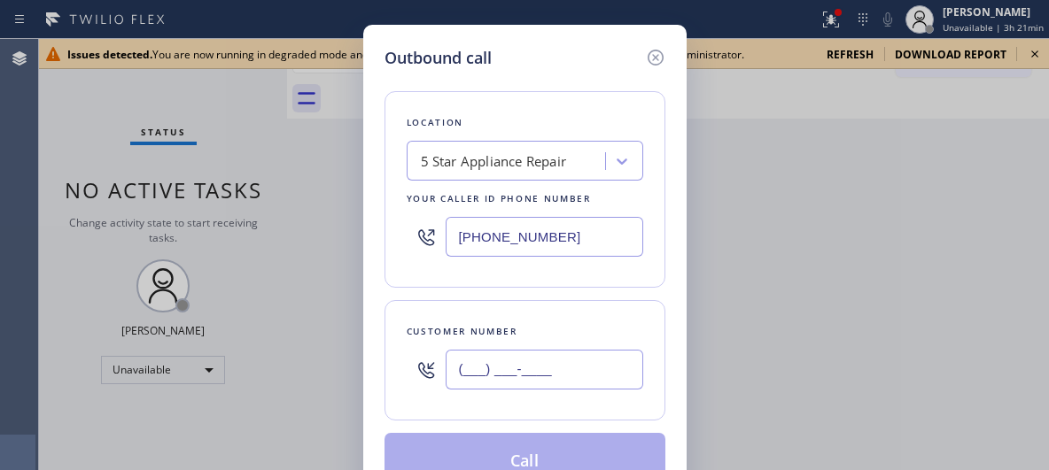
drag, startPoint x: 553, startPoint y: 373, endPoint x: 369, endPoint y: 363, distance: 184.5
click at [398, 371] on div "Customer number (___) ___-____" at bounding box center [525, 360] width 281 height 120
paste input "253) 313-2783"
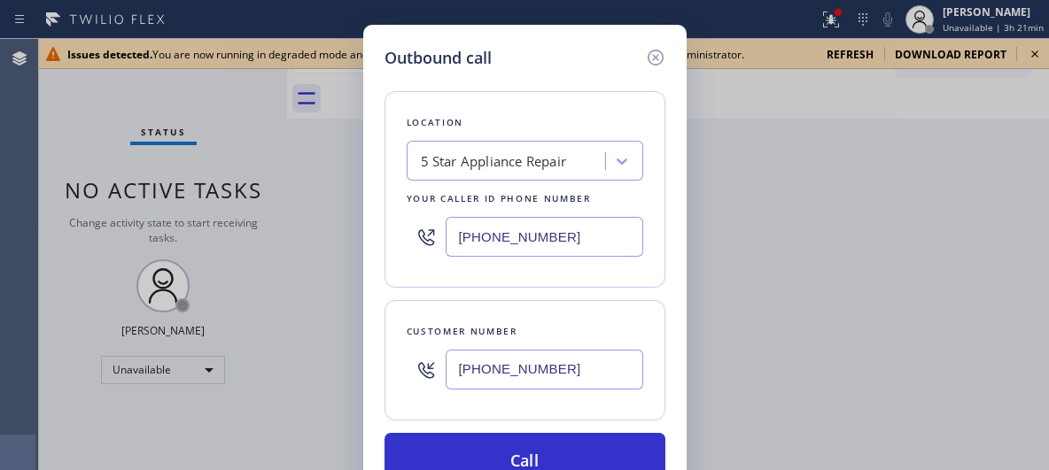
type input "(253) 313-2783"
paste input "206) 309-8891"
drag, startPoint x: 508, startPoint y: 232, endPoint x: 377, endPoint y: 214, distance: 131.4
click at [392, 229] on div "Location 5 Star Appliance Repair Your caller id phone number (206) 309-8891" at bounding box center [525, 189] width 281 height 197
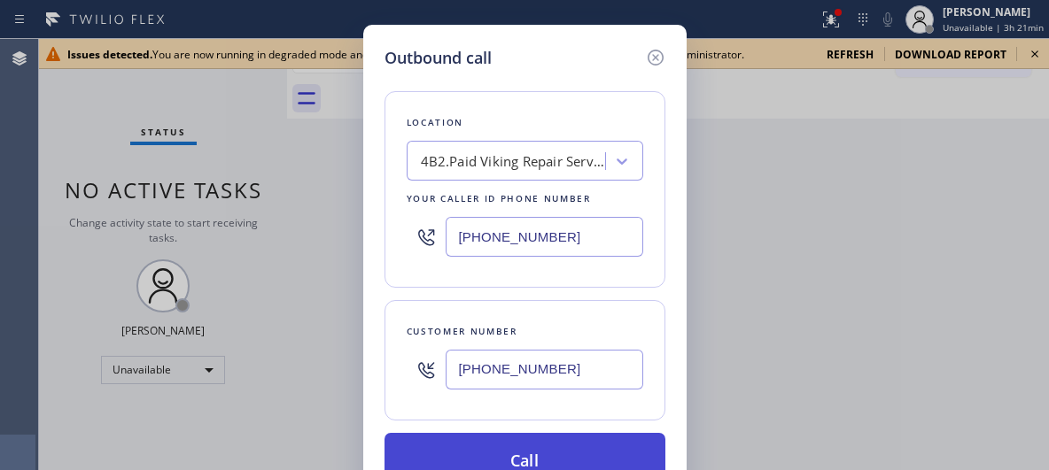
type input "(206) 309-8891"
click at [505, 450] on button "Call" at bounding box center [525, 461] width 281 height 57
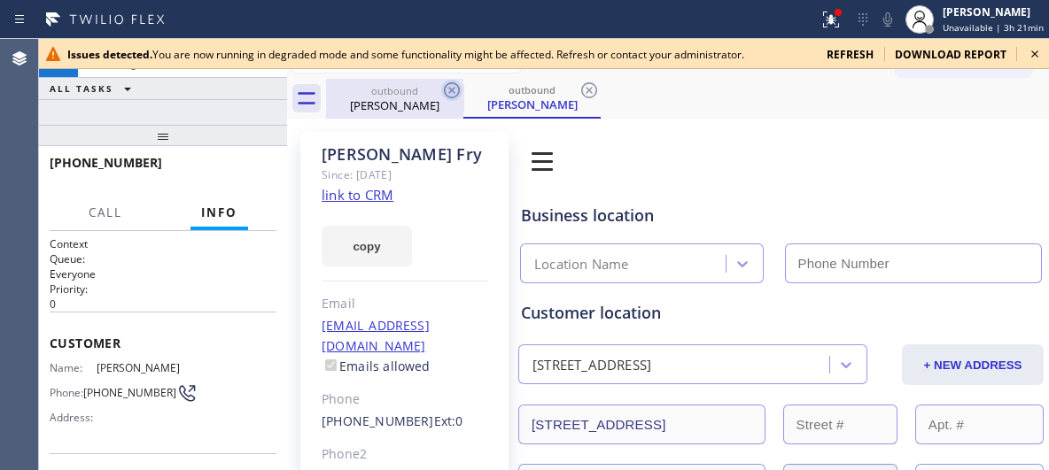
click at [450, 90] on icon at bounding box center [451, 90] width 21 height 21
type input "(206) 309-8891"
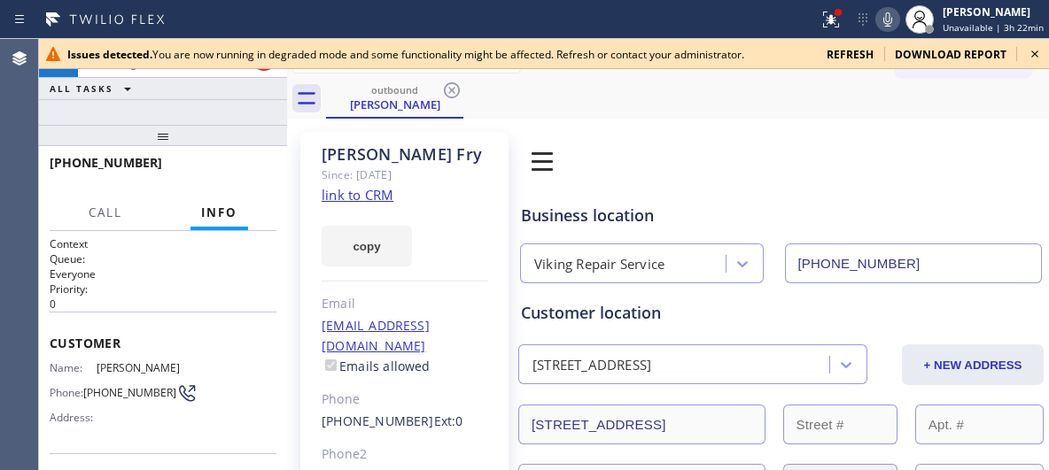
click at [1036, 51] on icon at bounding box center [1034, 53] width 21 height 21
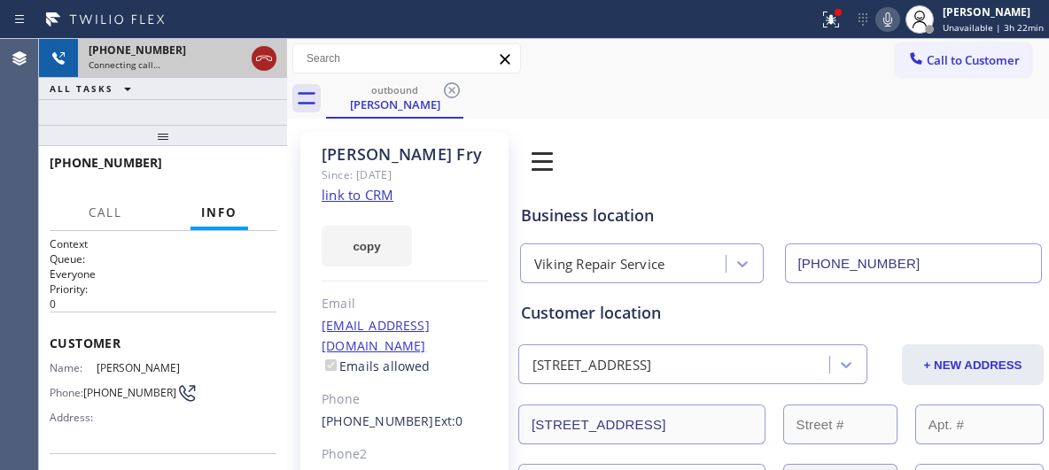
click at [259, 57] on icon at bounding box center [264, 58] width 16 height 5
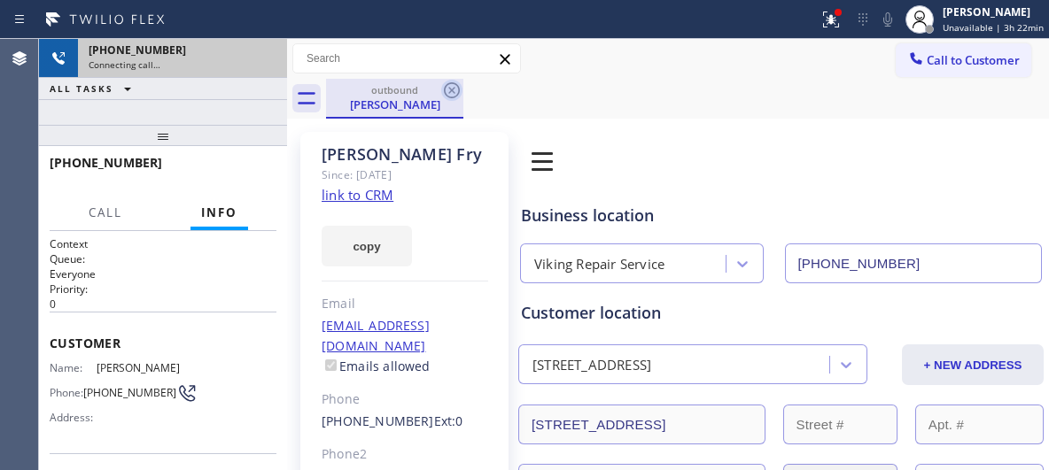
click at [455, 90] on icon at bounding box center [451, 90] width 21 height 21
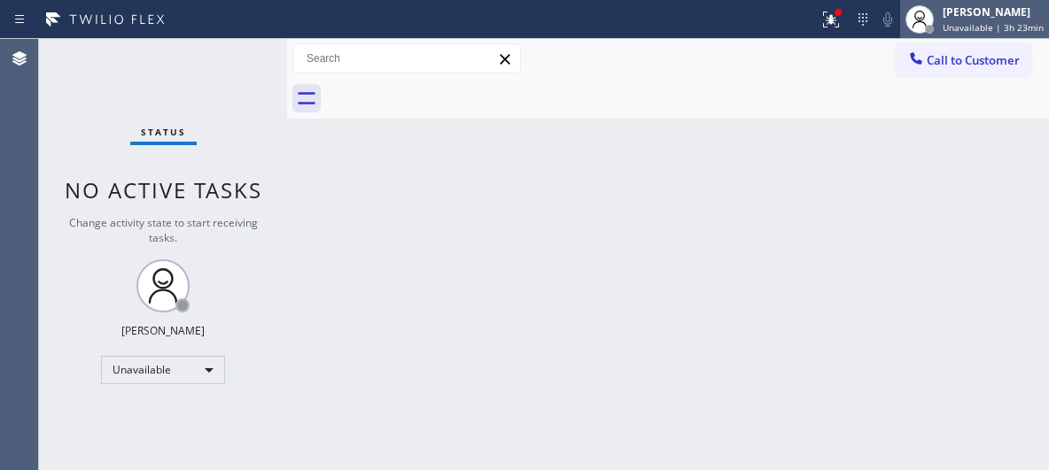
click at [991, 14] on div "Donna Arcenal" at bounding box center [993, 11] width 101 height 15
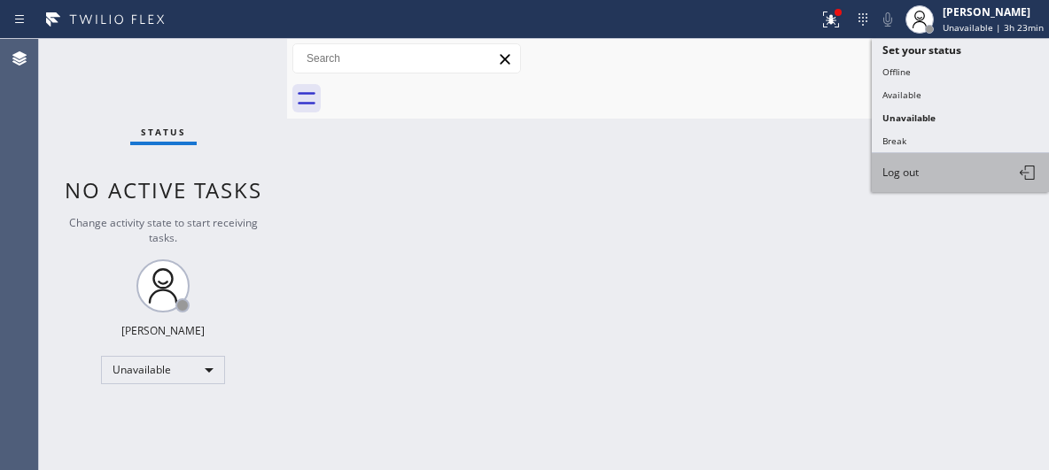
click at [930, 182] on button "Log out" at bounding box center [960, 172] width 177 height 39
